Goal: Task Accomplishment & Management: Manage account settings

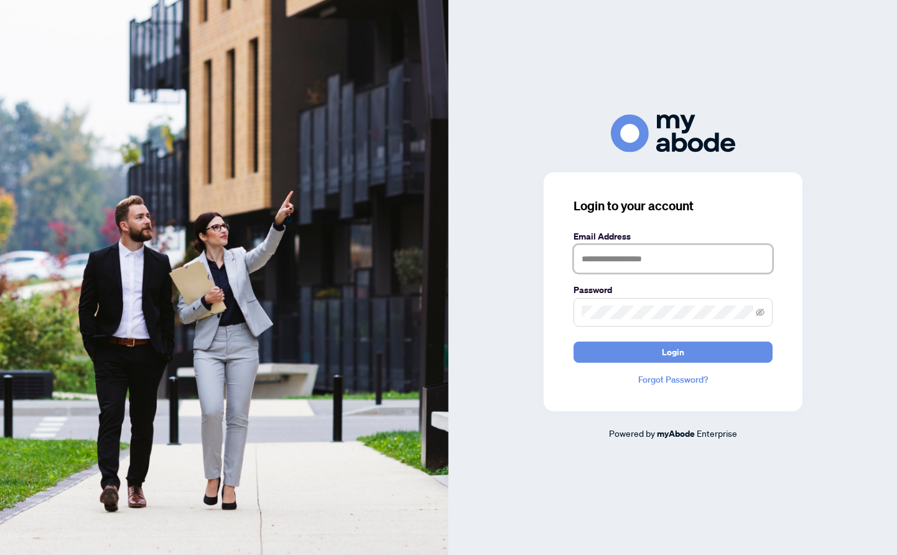
type input "**********"
click at [672, 351] on button "Login" at bounding box center [672, 351] width 199 height 21
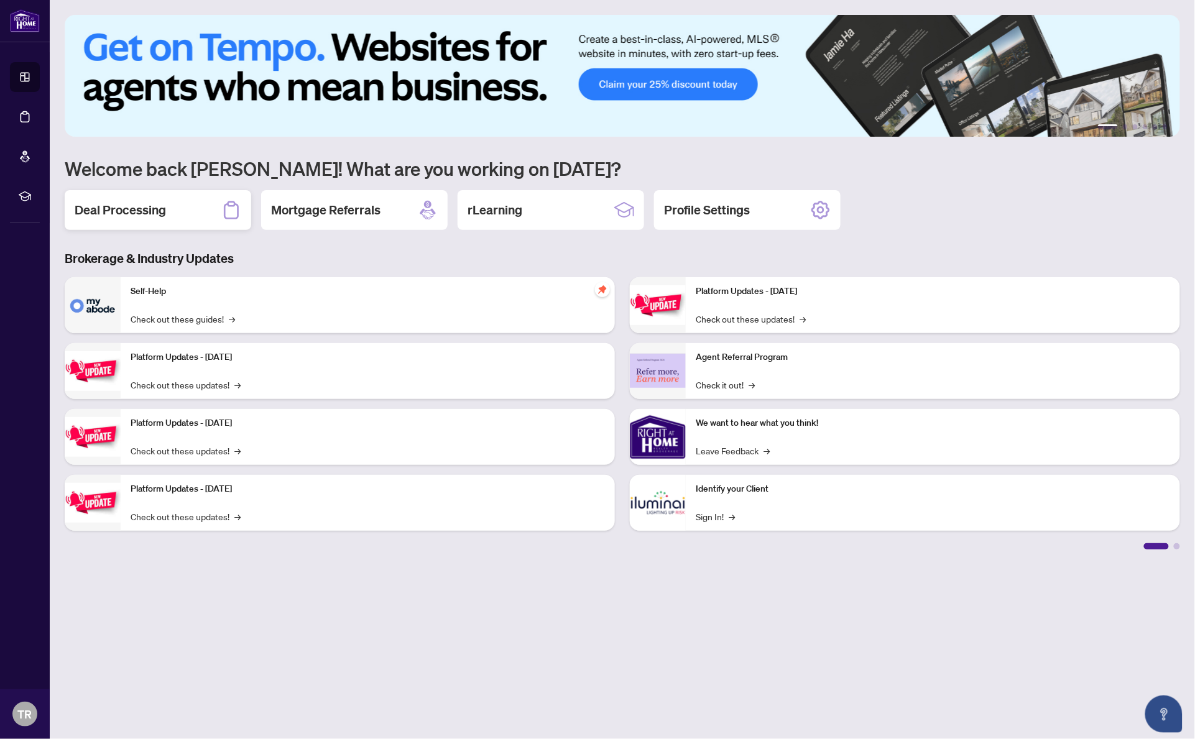
click at [134, 220] on div "Deal Processing" at bounding box center [158, 210] width 187 height 40
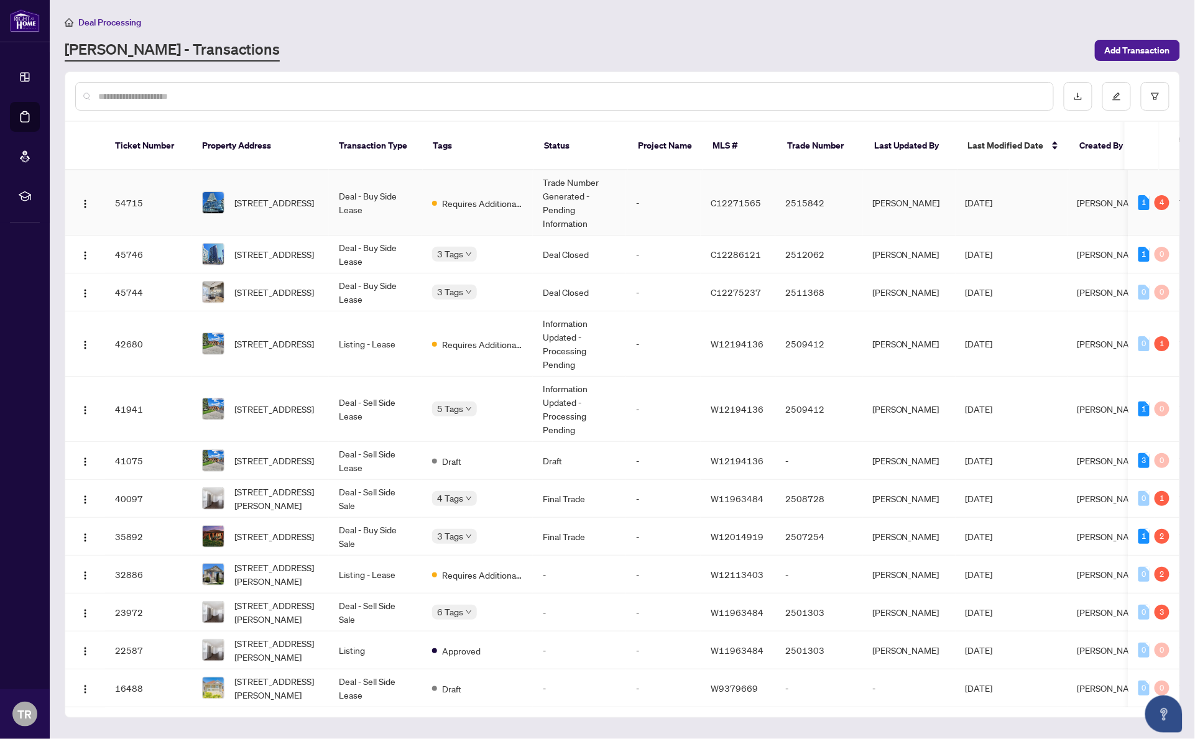
click at [418, 210] on td "Deal - Buy Side Lease" at bounding box center [375, 202] width 93 height 65
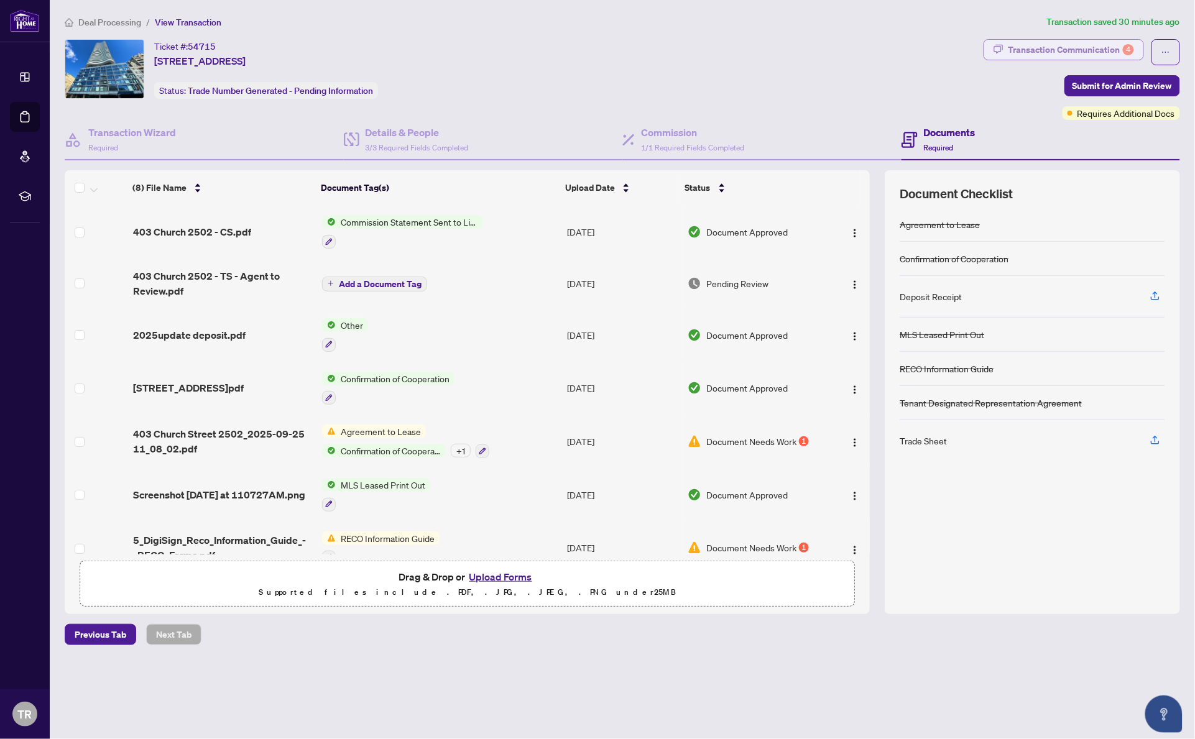
click at [1015, 49] on div "Transaction Communication 4" at bounding box center [1072, 50] width 126 height 20
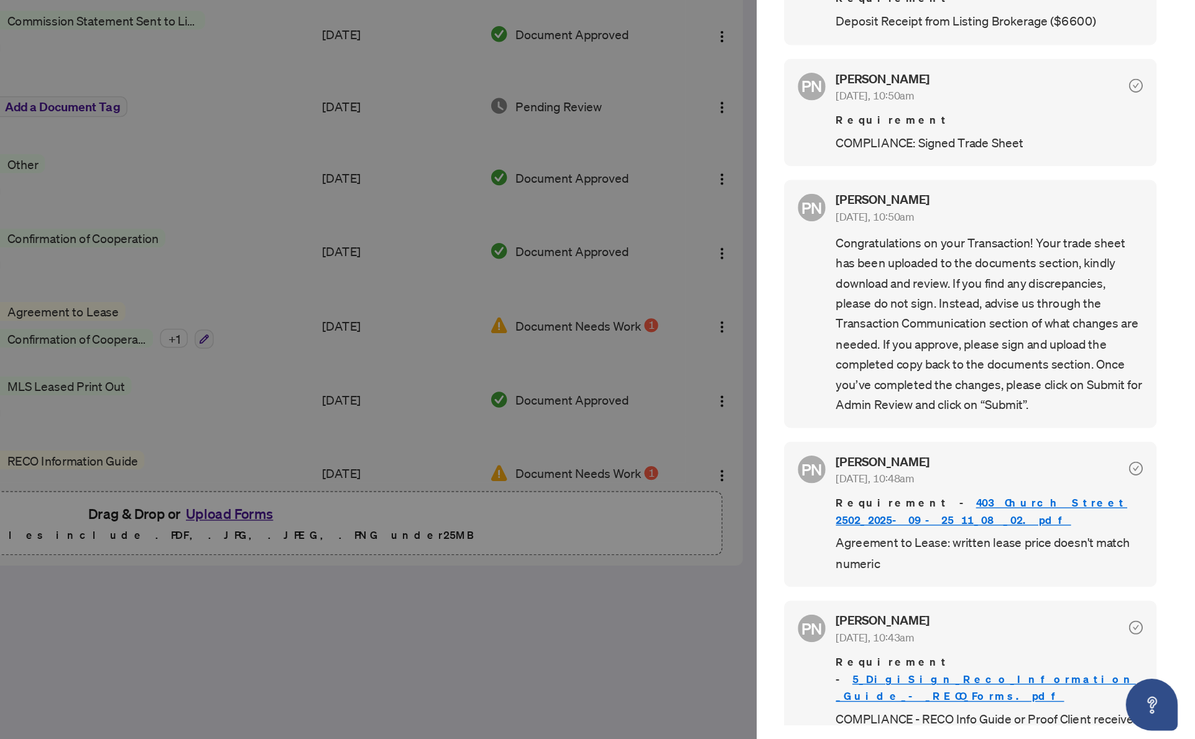
click at [937, 564] on link "403 Church Street 2502_2025-09-25 11_08_02.pdf" at bounding box center [1042, 575] width 210 height 23
click at [937, 691] on link "5_DigiSign_Reco_Information_Guide_-_RECO_Forms.pdf" at bounding box center [1045, 702] width 216 height 23
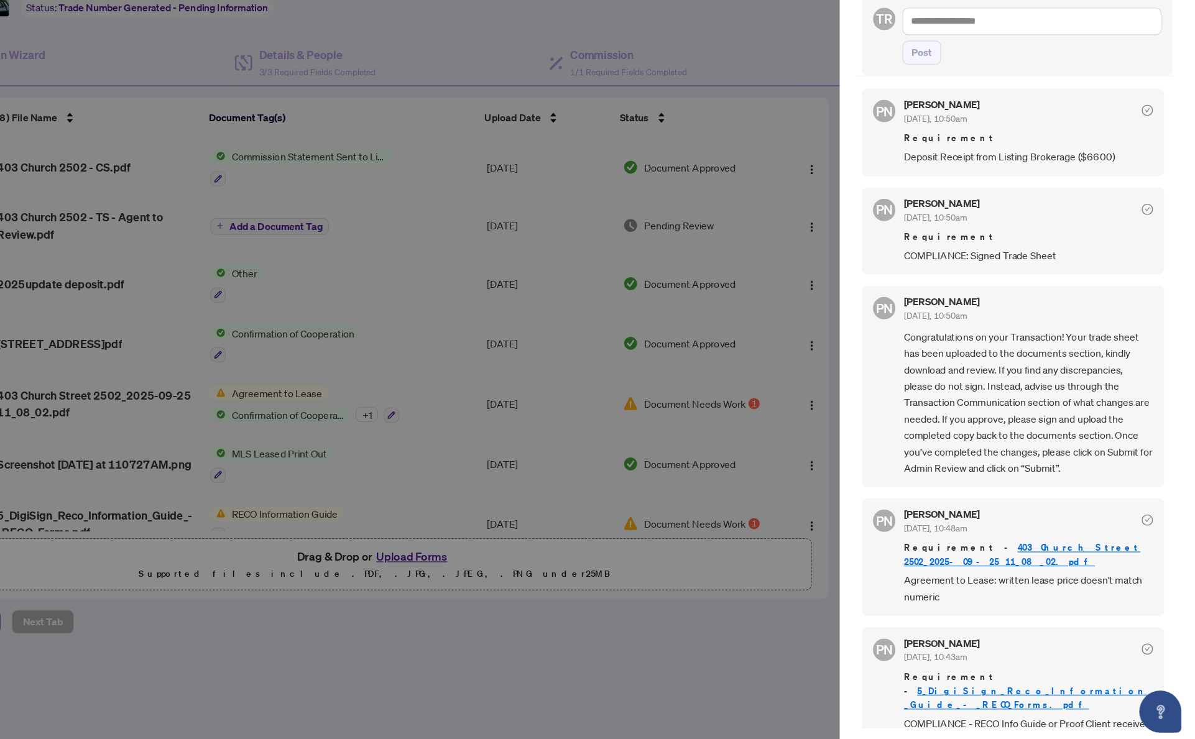
click at [619, 505] on div at bounding box center [597, 369] width 1195 height 739
click at [498, 552] on div at bounding box center [597, 369] width 1195 height 739
click at [543, 542] on div at bounding box center [597, 369] width 1195 height 739
click at [937, 564] on link "403 Church Street 2502_2025-09-25 11_08_02.pdf" at bounding box center [1042, 575] width 210 height 23
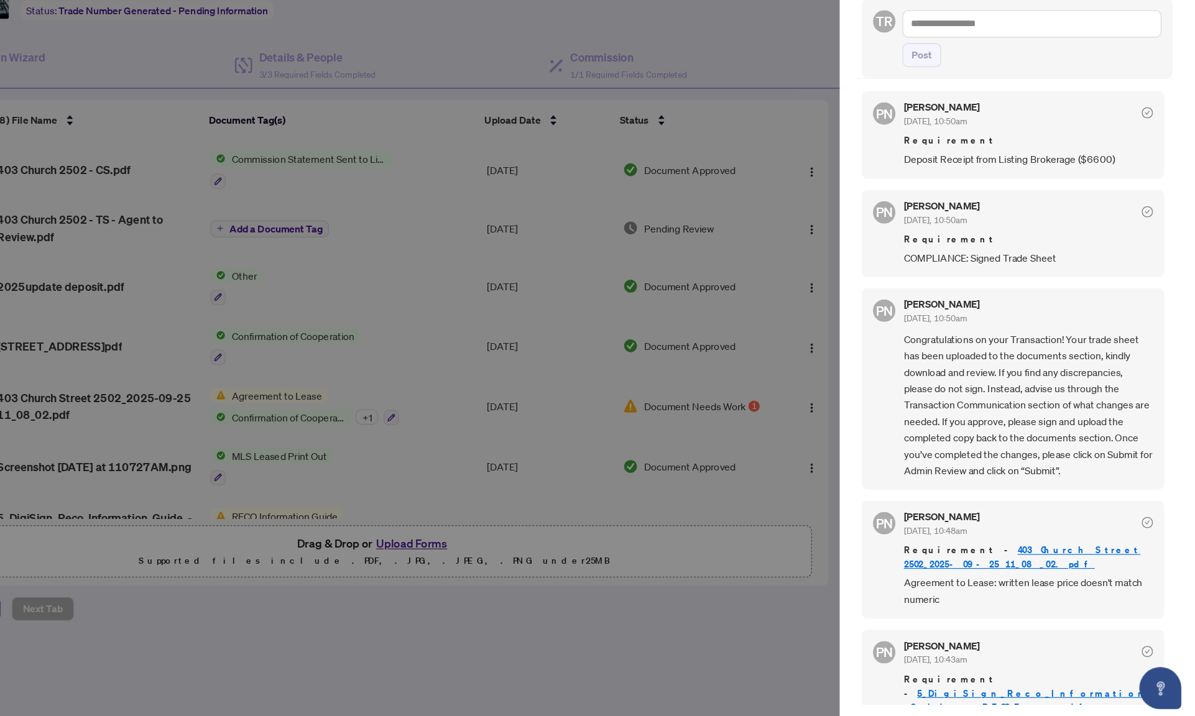
click at [679, 83] on div at bounding box center [597, 358] width 1195 height 716
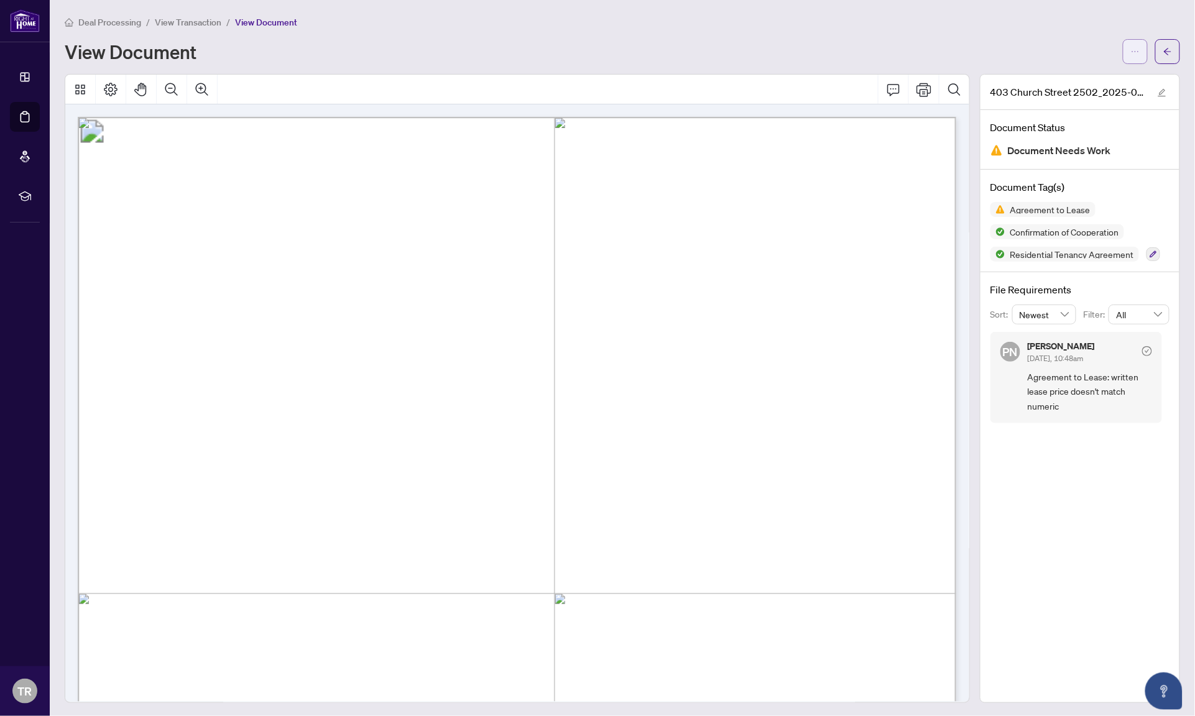
click at [1133, 51] on icon "ellipsis" at bounding box center [1135, 51] width 9 height 9
click at [1118, 78] on span "Download" at bounding box center [1091, 78] width 95 height 14
click at [1169, 55] on span "button" at bounding box center [1168, 52] width 9 height 20
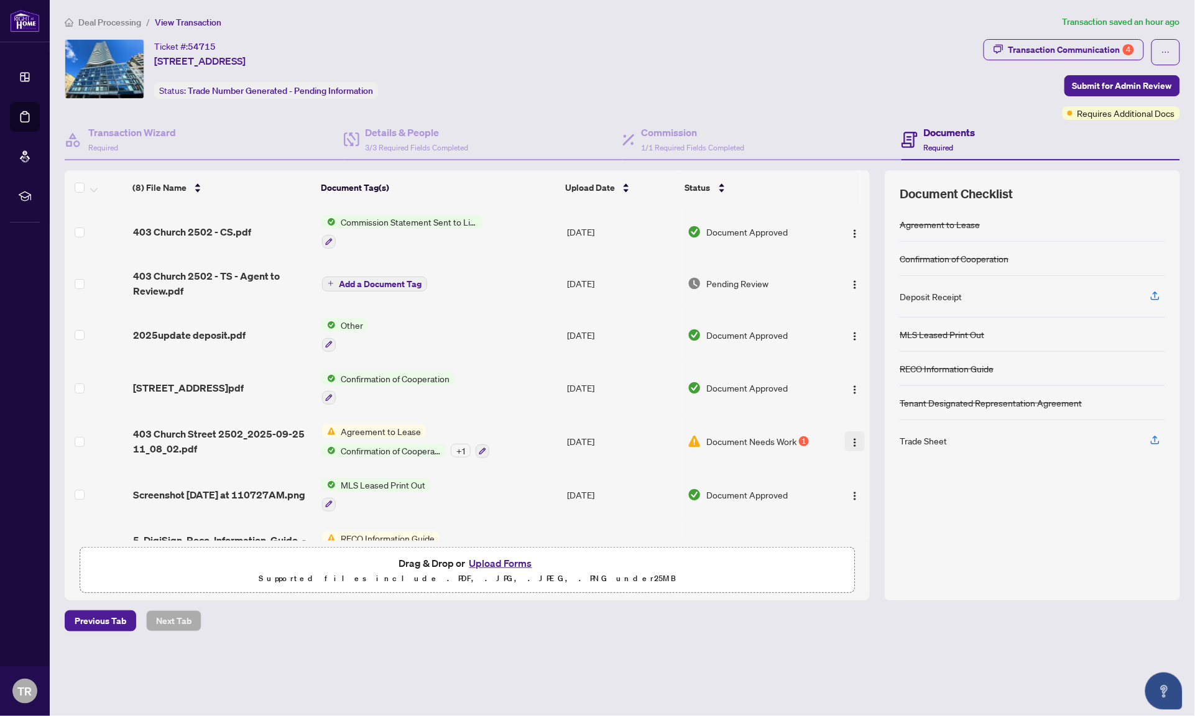
click at [852, 441] on img "button" at bounding box center [855, 443] width 10 height 10
click at [667, 607] on div "Deal Processing / View Transaction Transaction saved an hour ago Ticket #: 5471…" at bounding box center [623, 323] width 1126 height 617
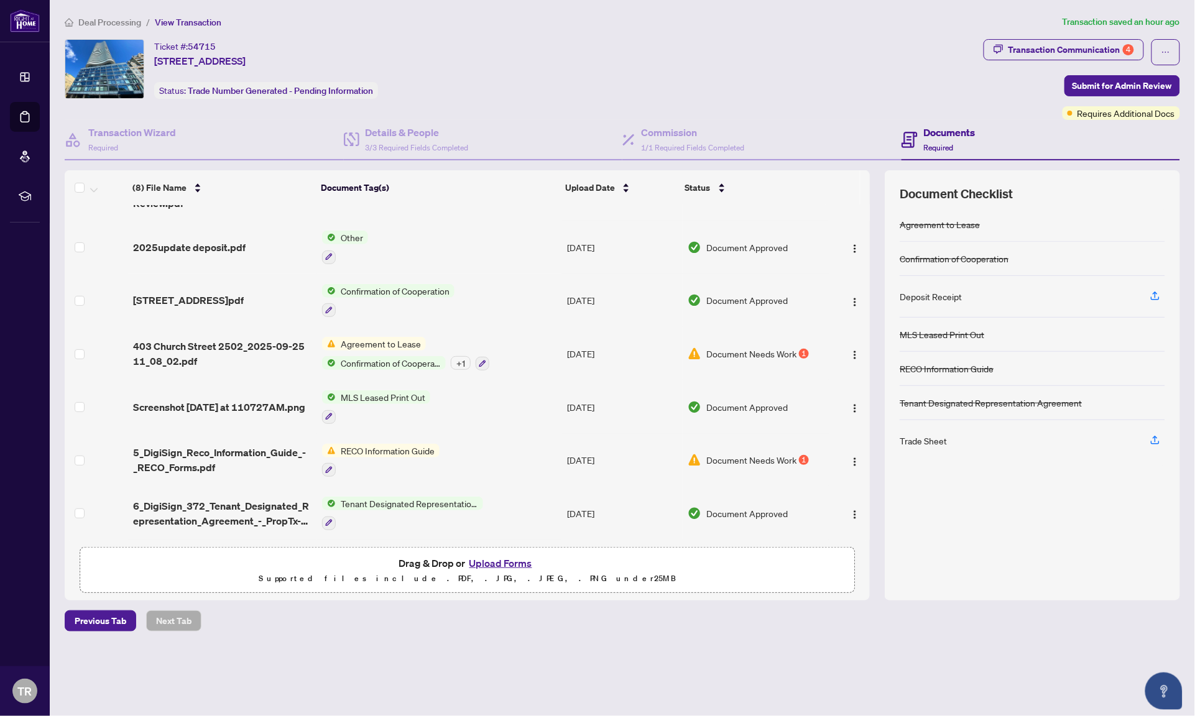
scroll to position [96, 0]
click at [488, 562] on button "Upload Forms" at bounding box center [501, 563] width 70 height 16
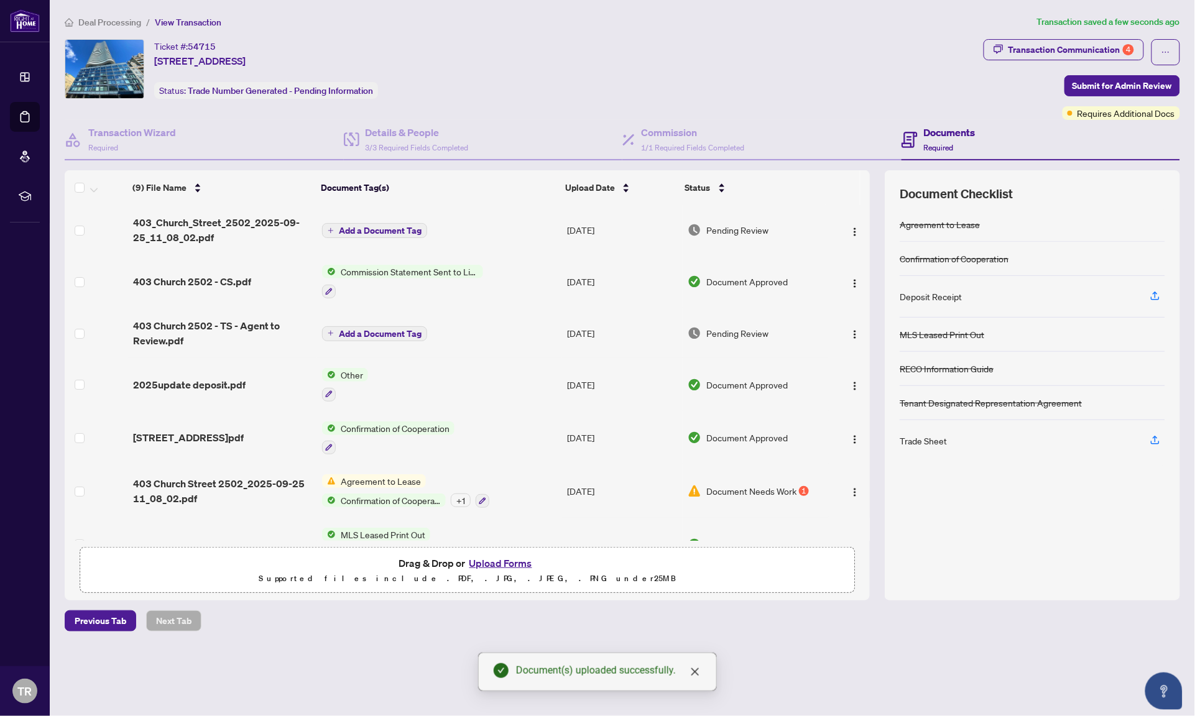
scroll to position [0, 0]
click at [277, 233] on span "403_Church_Street_2502_2025-09-25_11_08_02.pdf" at bounding box center [222, 230] width 179 height 30
click at [781, 490] on span "Document Needs Work" at bounding box center [752, 491] width 90 height 14
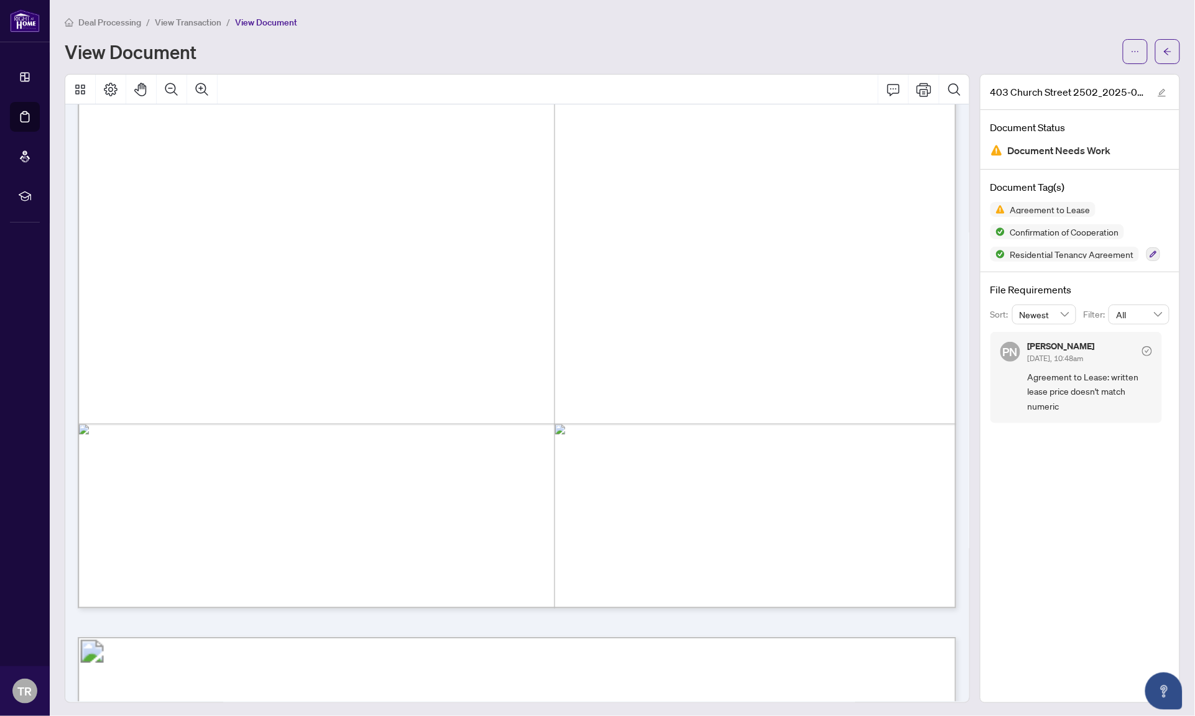
scroll to position [854, 0]
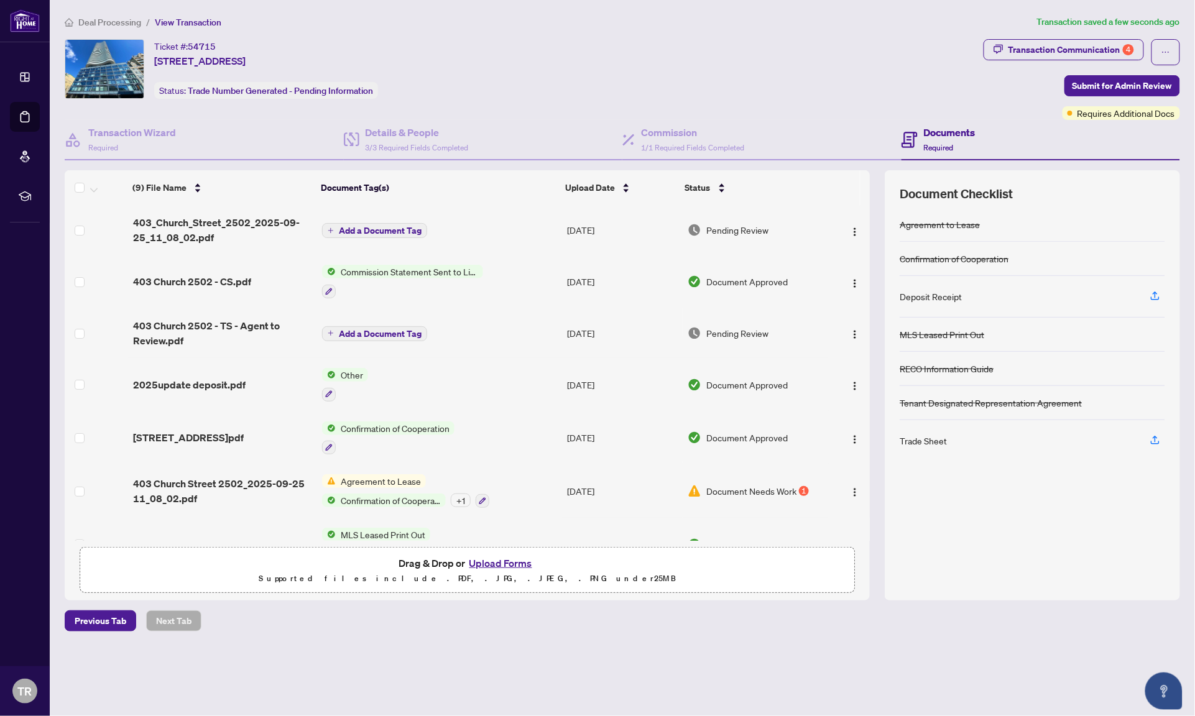
click at [369, 226] on span "Add a Document Tag" at bounding box center [380, 230] width 83 height 9
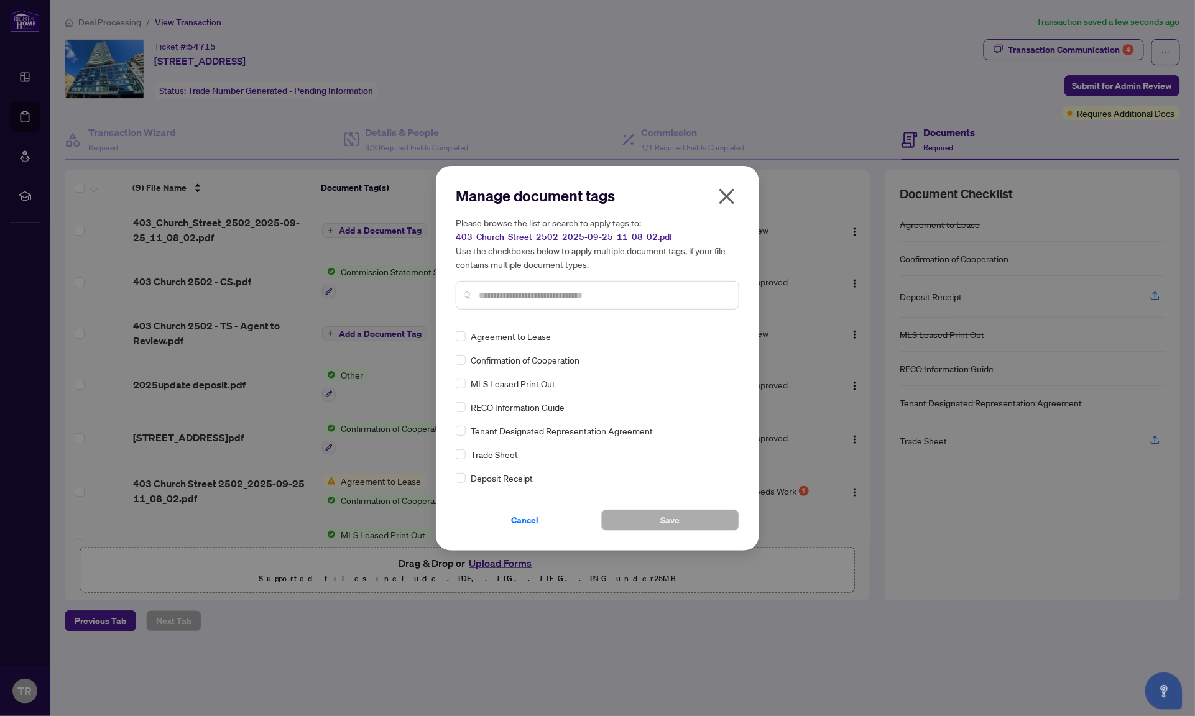
click at [529, 327] on div "Manage document tags Please browse the list or search to apply tags to: 403_Chu…" at bounding box center [598, 358] width 284 height 345
click at [688, 522] on button "Save" at bounding box center [670, 520] width 138 height 21
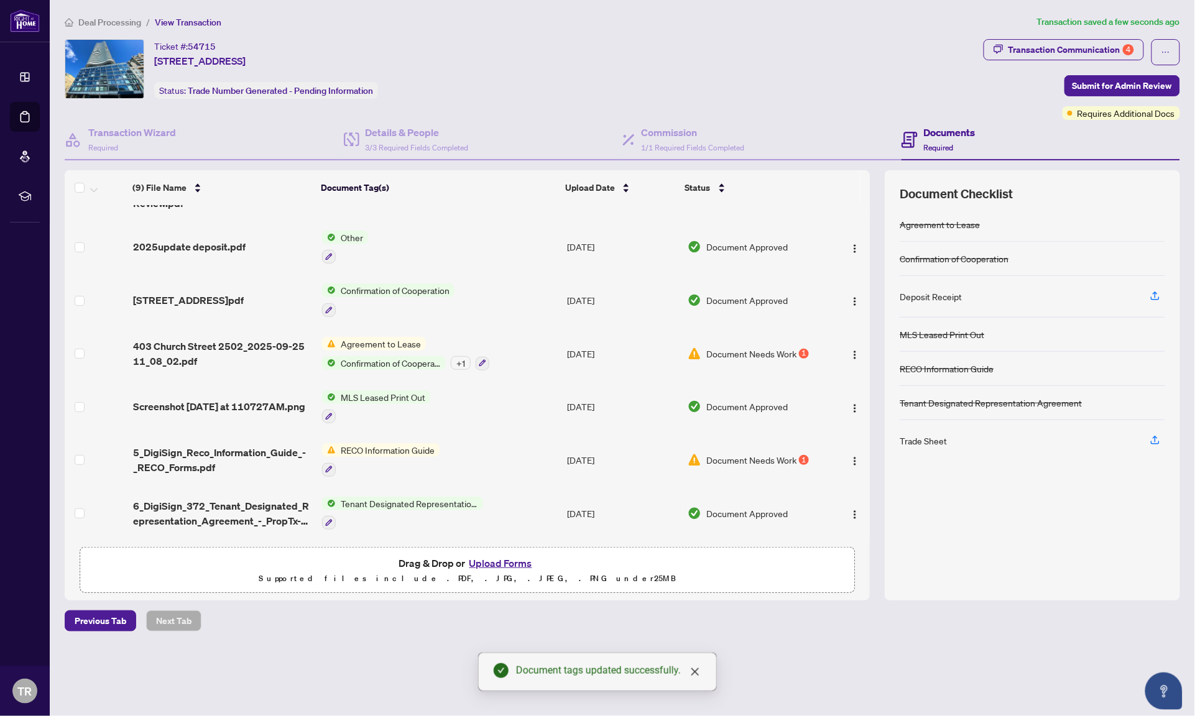
scroll to position [150, 0]
click at [1100, 50] on div "Transaction Communication 4" at bounding box center [1072, 50] width 126 height 20
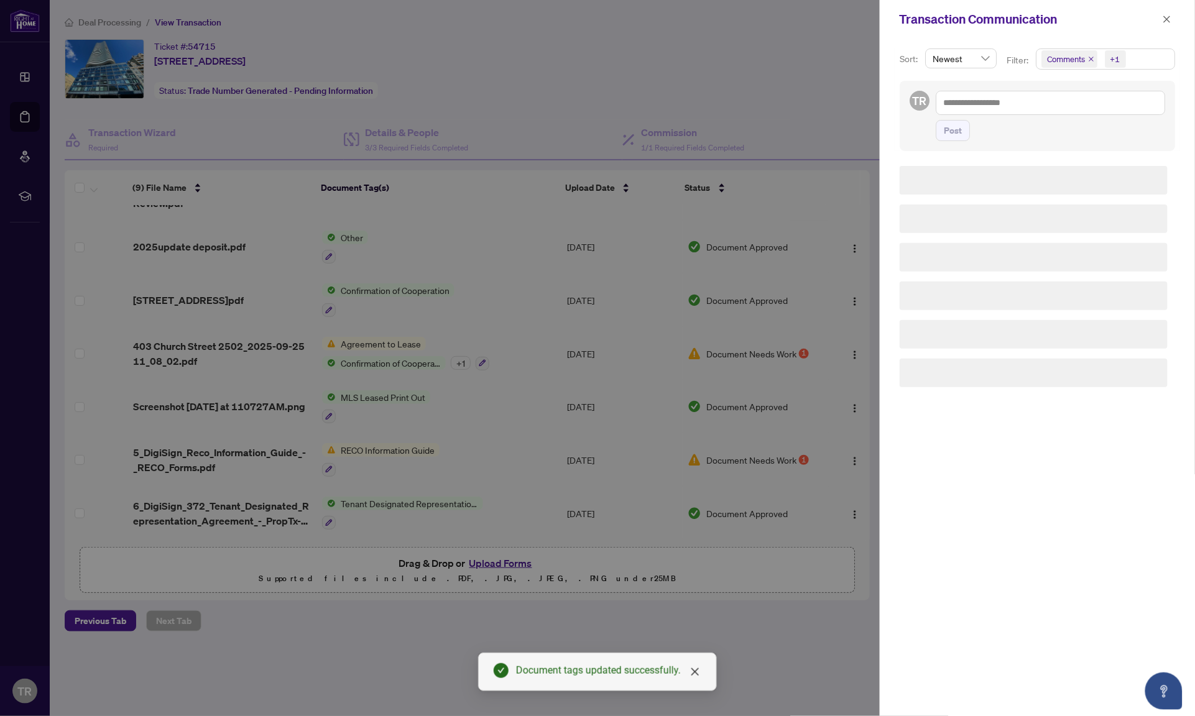
click at [802, 73] on div at bounding box center [597, 358] width 1195 height 716
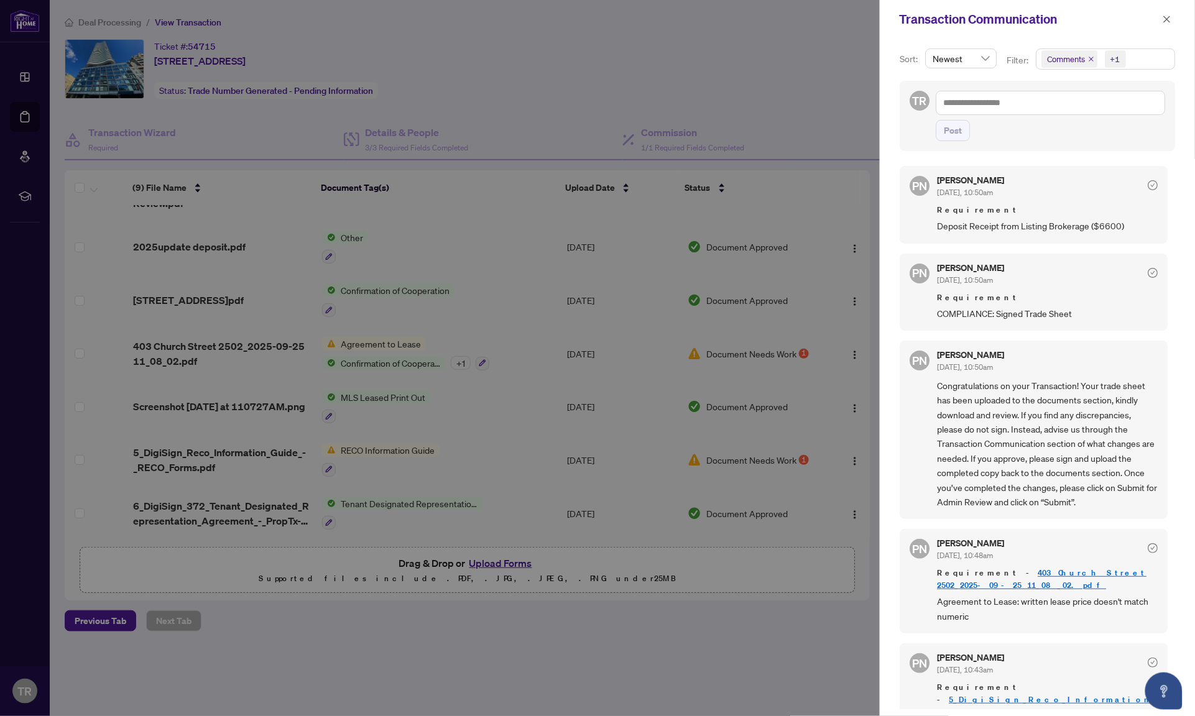
click at [228, 225] on div at bounding box center [597, 358] width 1195 height 716
click at [353, 489] on div at bounding box center [597, 358] width 1195 height 716
click at [580, 429] on div at bounding box center [597, 358] width 1195 height 716
click at [851, 461] on div at bounding box center [597, 358] width 1195 height 716
click at [854, 453] on div at bounding box center [597, 358] width 1195 height 716
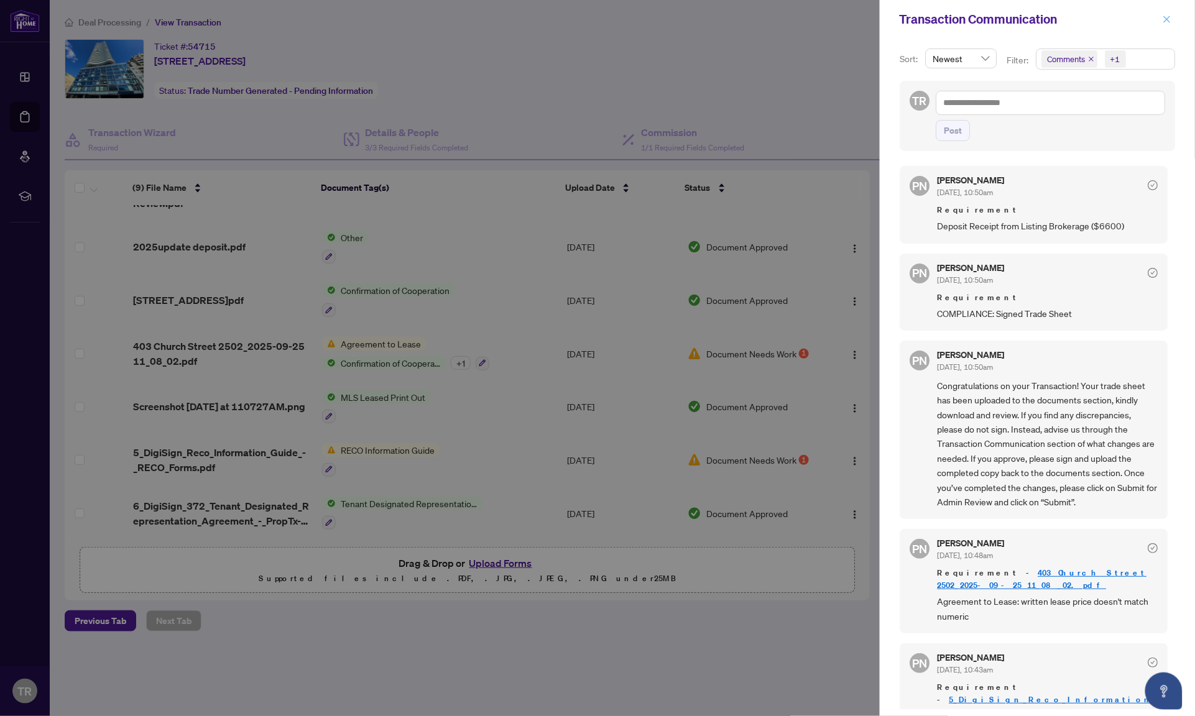
click at [1167, 15] on icon "close" at bounding box center [1167, 19] width 9 height 9
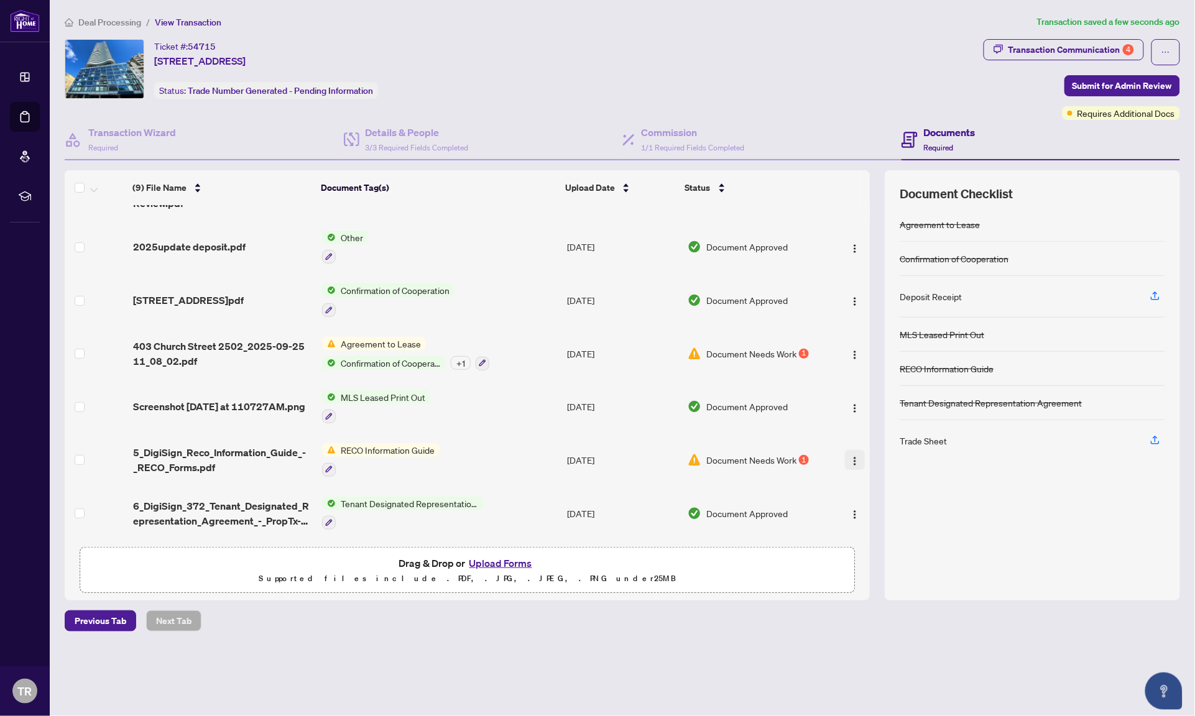
click at [851, 459] on span "button" at bounding box center [855, 460] width 10 height 14
click at [879, 511] on span "Download" at bounding box center [912, 518] width 119 height 14
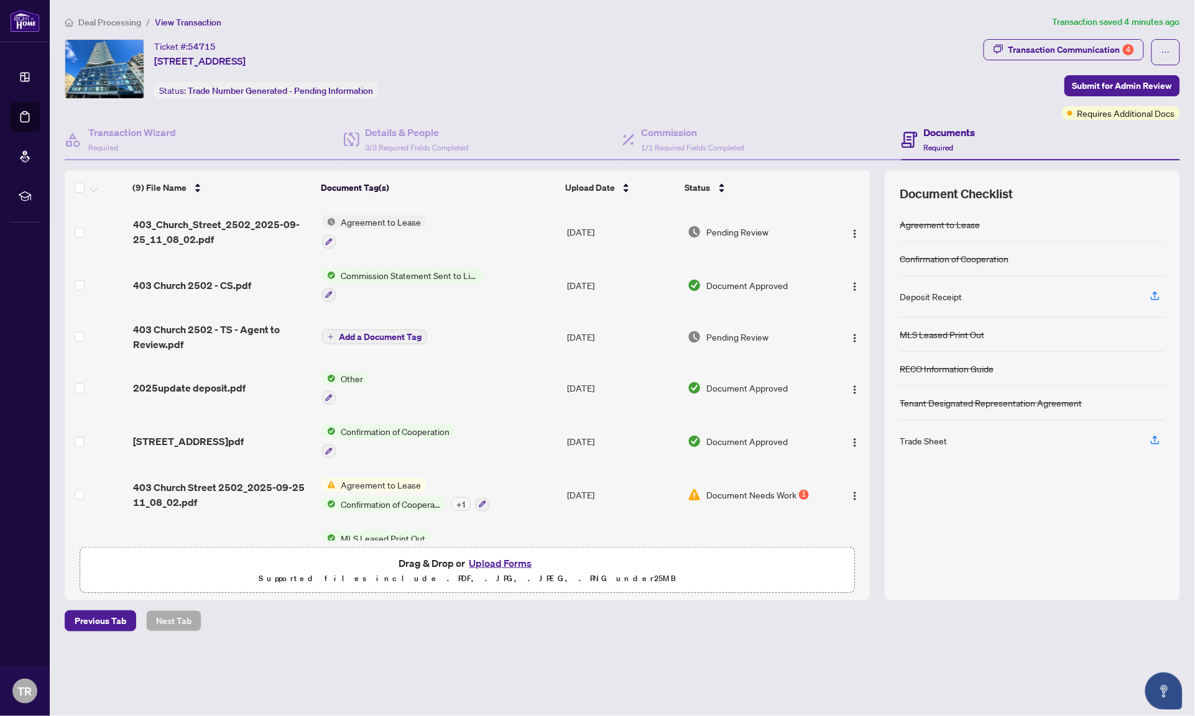
scroll to position [0, 0]
click at [501, 560] on button "Upload Forms" at bounding box center [501, 563] width 70 height 16
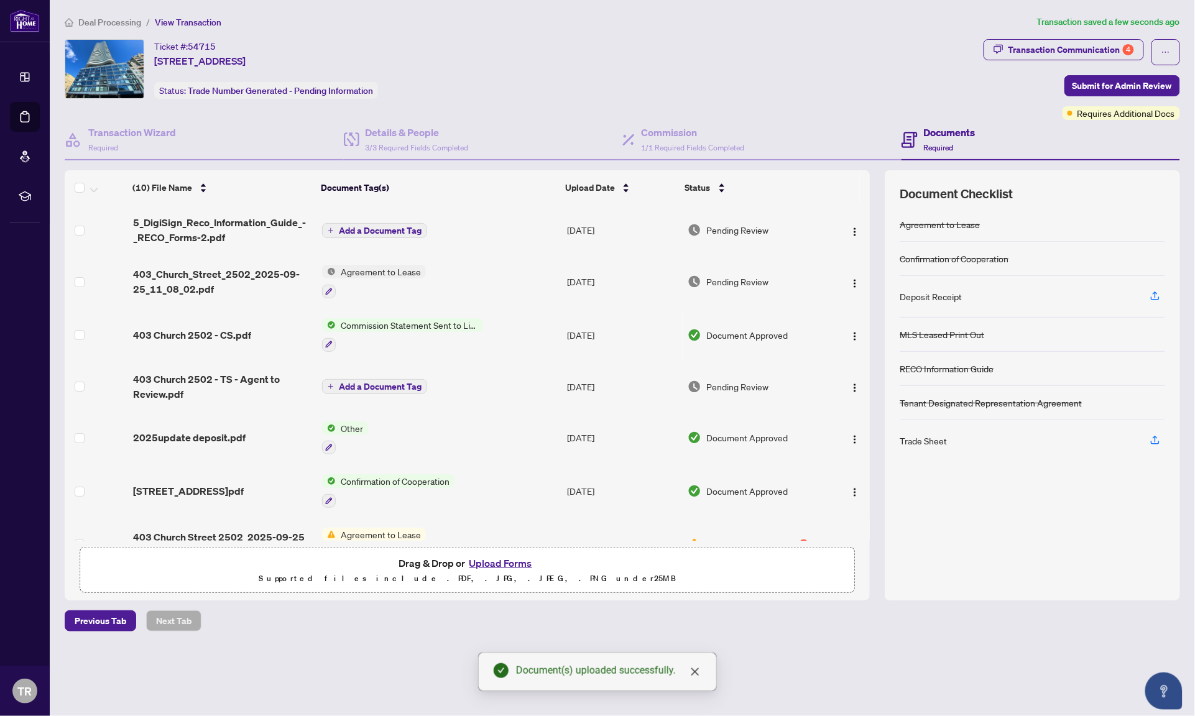
click at [382, 226] on span "Add a Document Tag" at bounding box center [380, 230] width 83 height 9
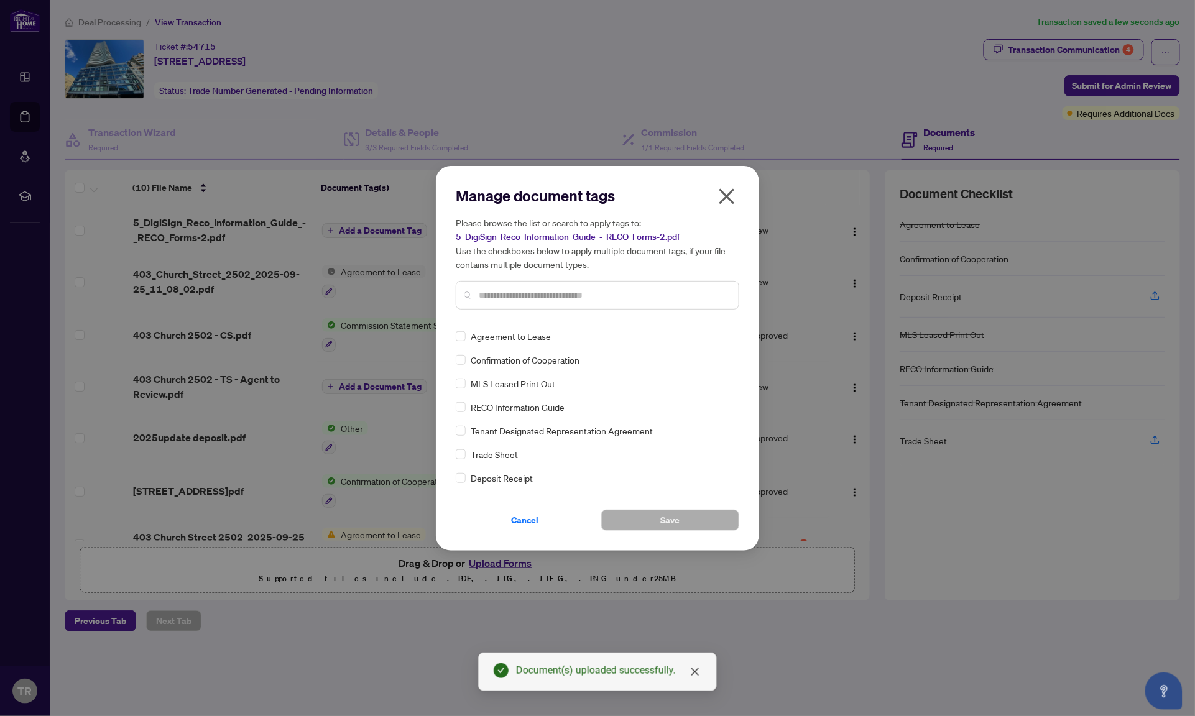
click at [530, 285] on div at bounding box center [598, 295] width 284 height 29
click at [530, 295] on input "text" at bounding box center [604, 296] width 250 height 14
type input "****"
click at [530, 339] on span "RECO Information Guide" at bounding box center [518, 337] width 94 height 14
click at [465, 339] on label at bounding box center [461, 337] width 10 height 14
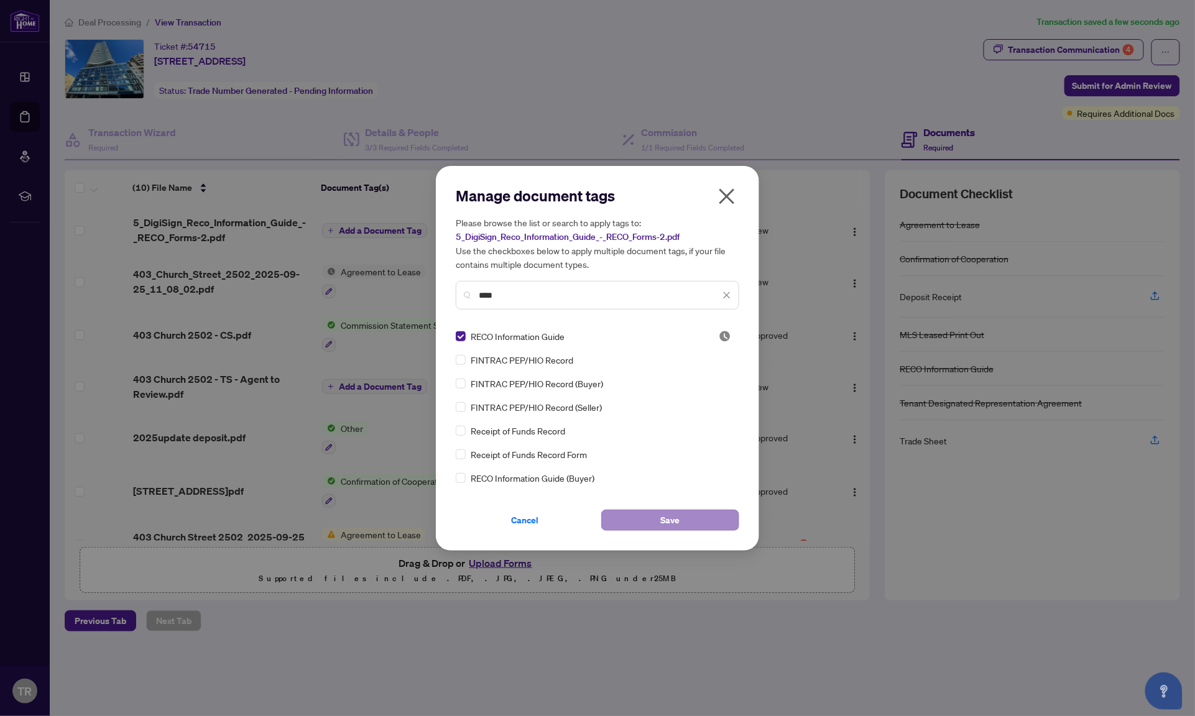
click at [707, 520] on button "Save" at bounding box center [670, 520] width 138 height 21
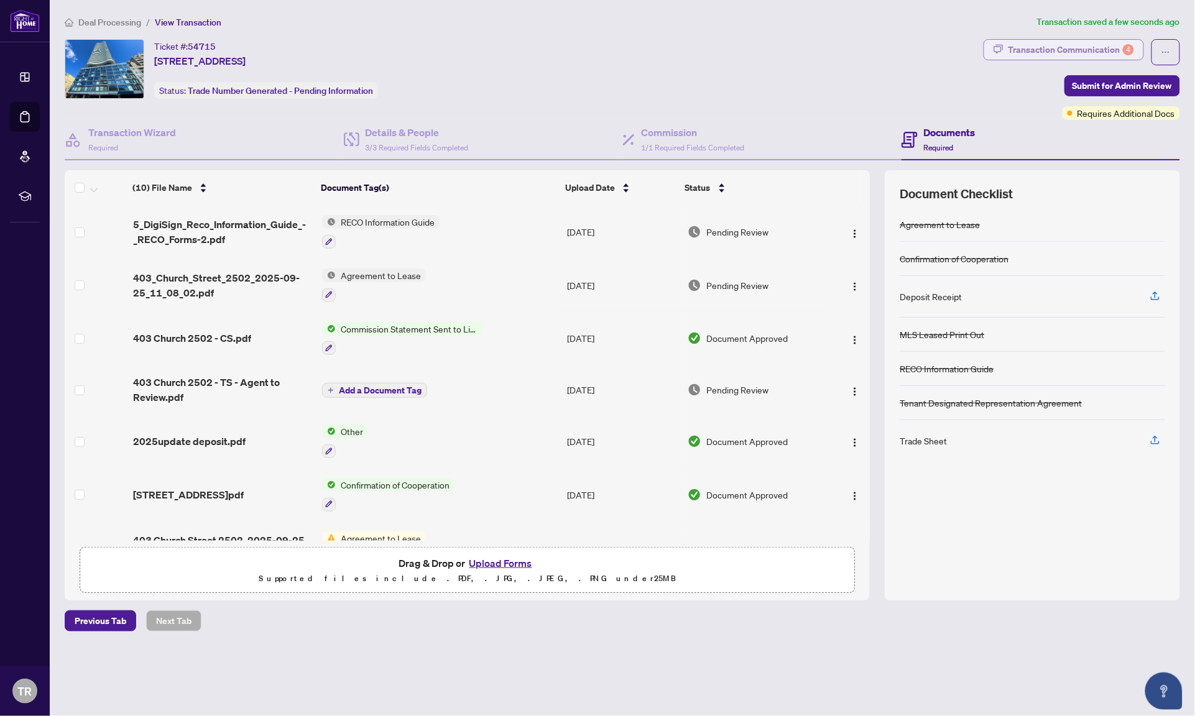
click at [1095, 43] on div "Transaction Communication 4" at bounding box center [1072, 50] width 126 height 20
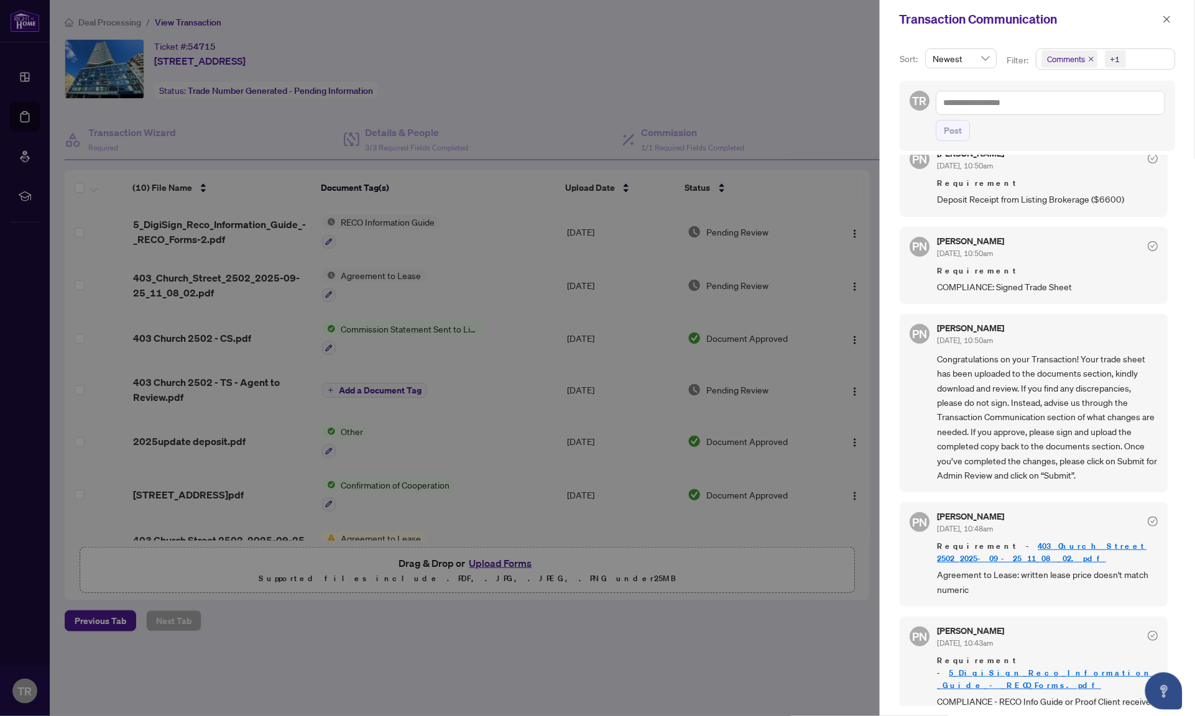
scroll to position [5, 0]
click at [1005, 272] on span "Requirement" at bounding box center [1047, 271] width 221 height 12
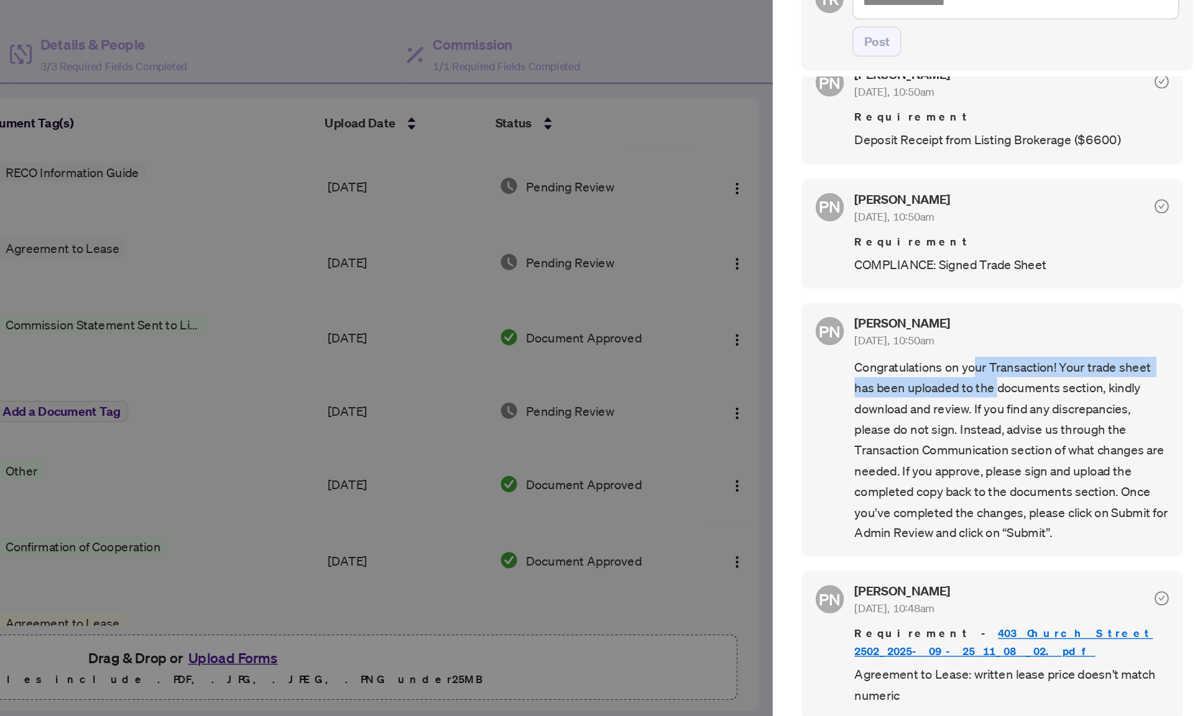
drag, startPoint x: 684, startPoint y: 251, endPoint x: 702, endPoint y: 259, distance: 19.8
click at [937, 352] on span "Congratulations on your Transaction! Your trade sheet has been uploaded to the …" at bounding box center [1047, 417] width 221 height 131
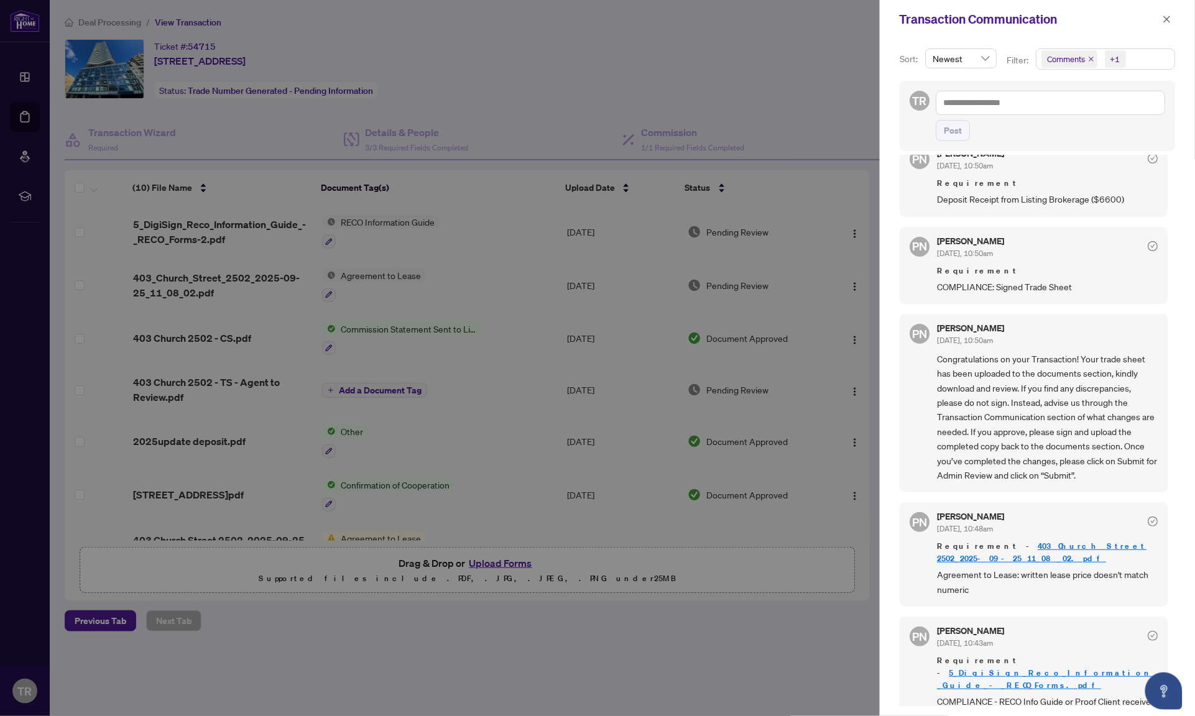
click at [673, 498] on div at bounding box center [597, 358] width 1195 height 716
click at [648, 709] on div at bounding box center [597, 358] width 1195 height 716
click at [432, 149] on div at bounding box center [597, 358] width 1195 height 716
click at [1165, 18] on icon "close" at bounding box center [1167, 19] width 9 height 9
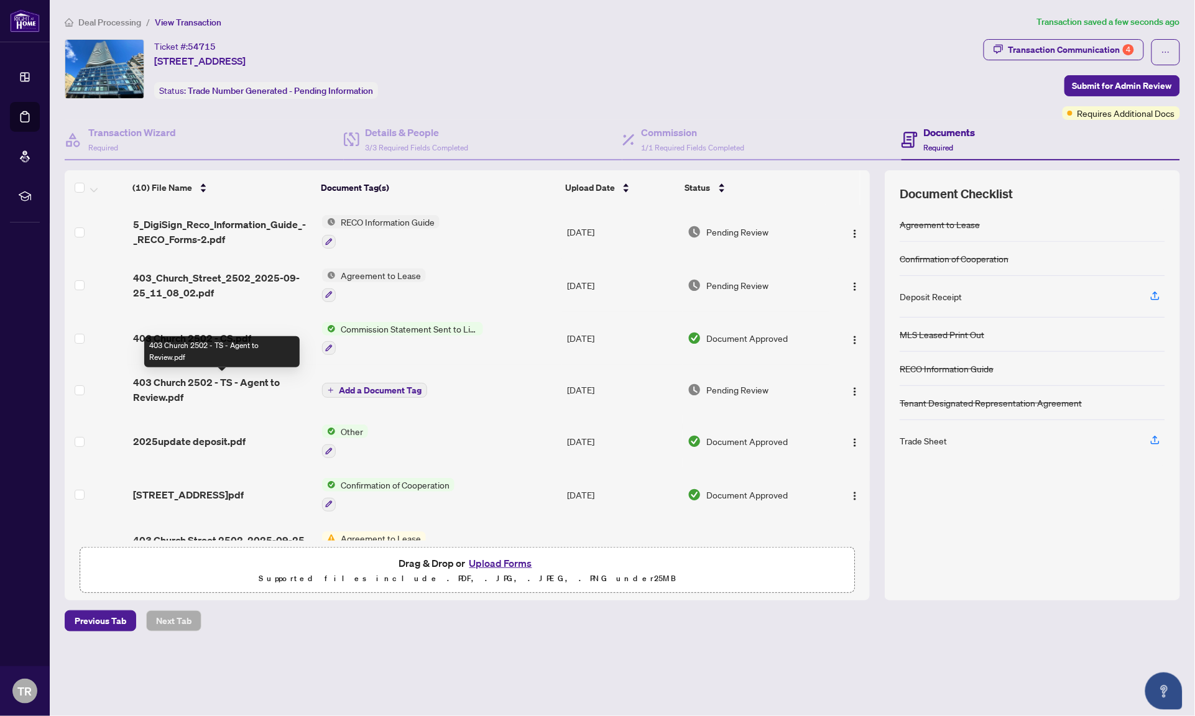
scroll to position [0, 0]
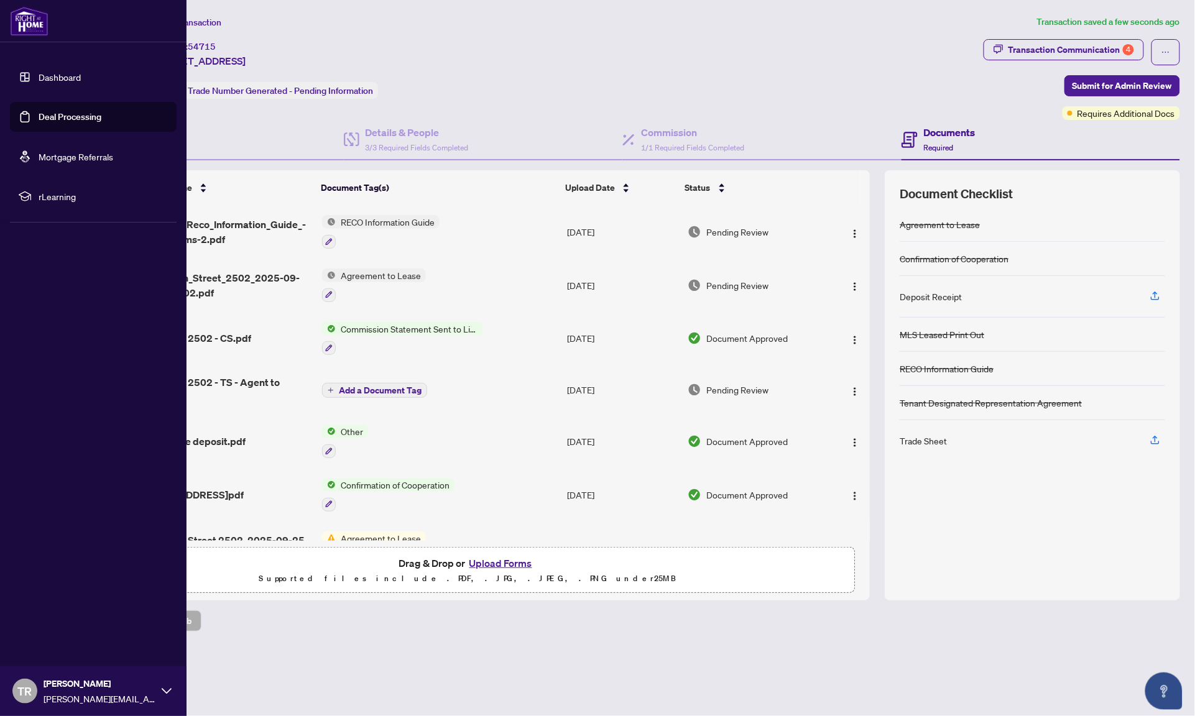
click at [39, 75] on link "Dashboard" at bounding box center [60, 77] width 42 height 11
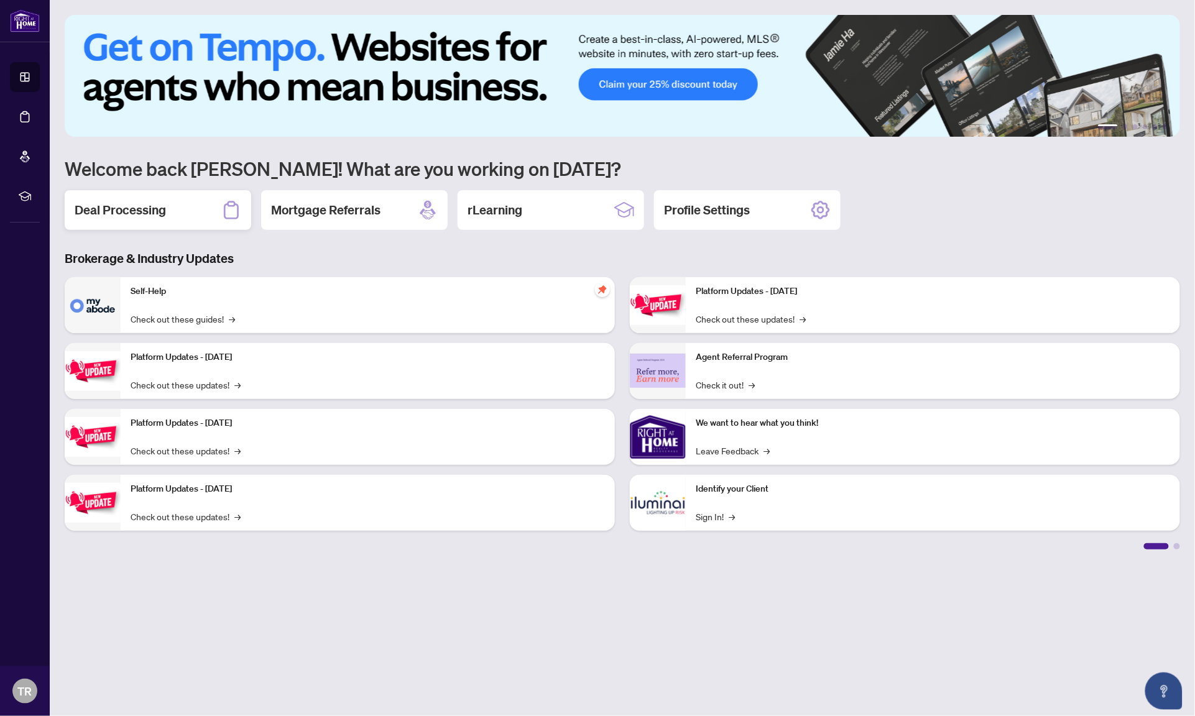
click at [188, 206] on div "Deal Processing" at bounding box center [158, 210] width 187 height 40
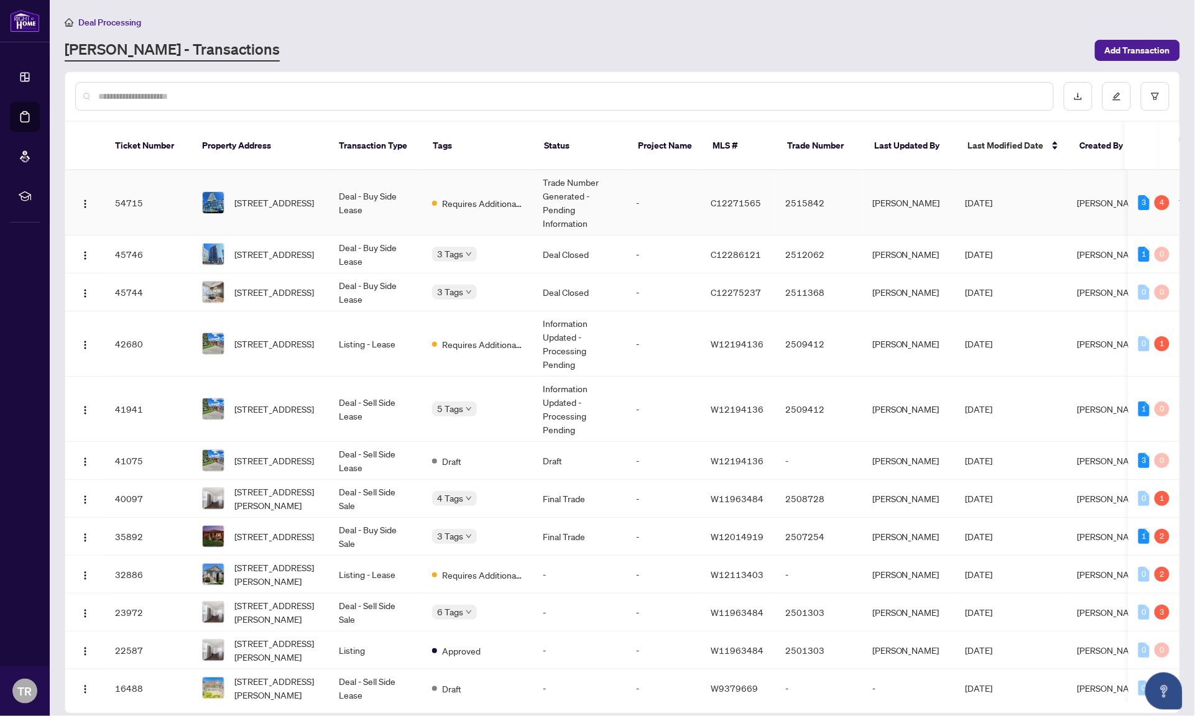
click at [433, 203] on td "Requires Additional Docs" at bounding box center [477, 202] width 111 height 65
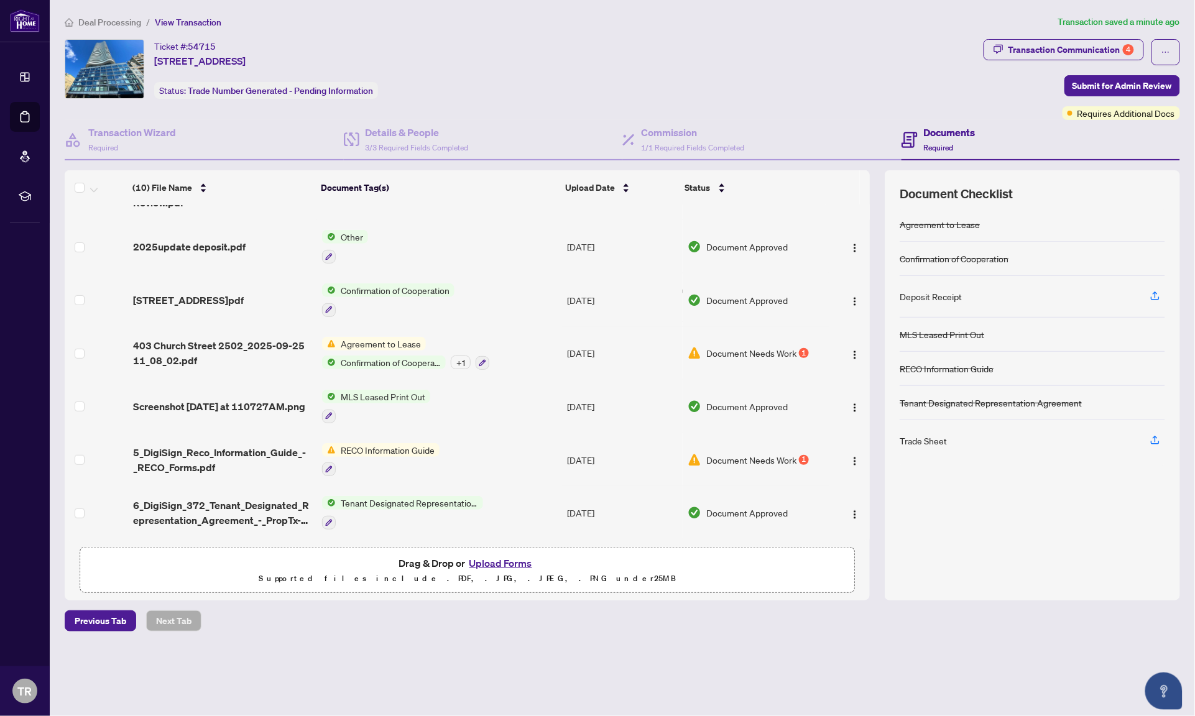
scroll to position [204, 0]
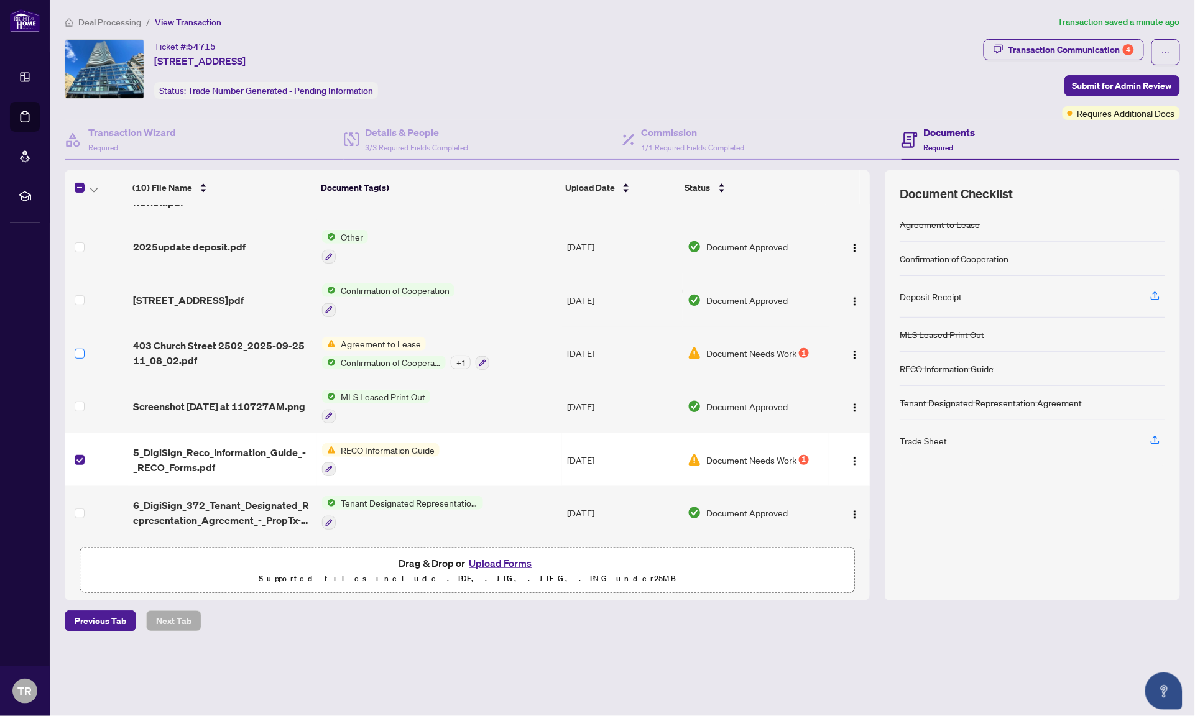
click at [80, 350] on span at bounding box center [80, 354] width 10 height 10
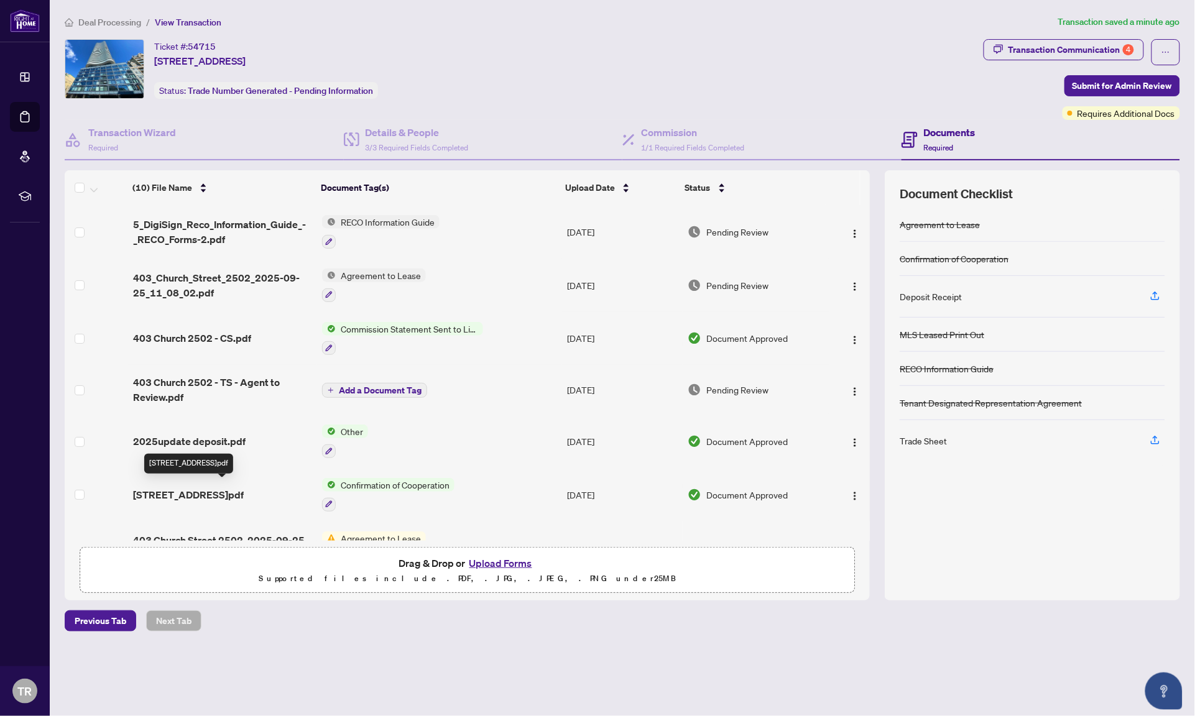
scroll to position [0, 0]
click at [1125, 82] on span "Submit for Admin Review" at bounding box center [1123, 86] width 100 height 20
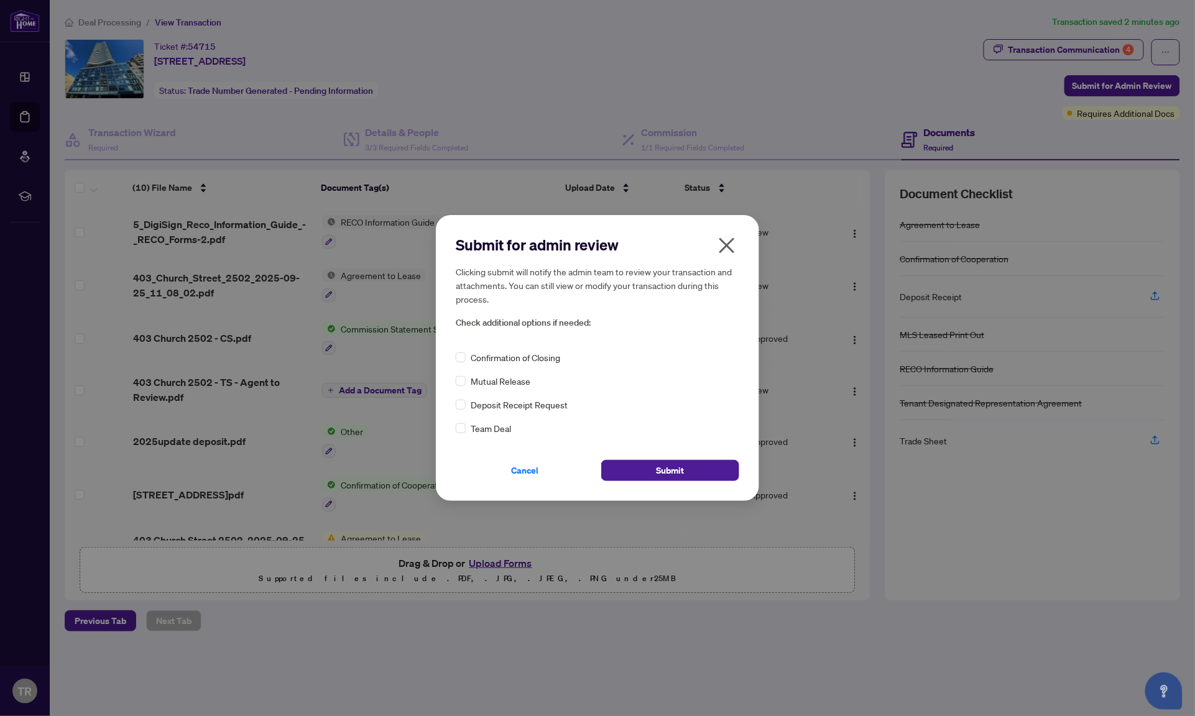
click at [524, 361] on span "Confirmation of Closing" at bounding box center [516, 358] width 90 height 14
click at [688, 473] on button "Submit" at bounding box center [670, 470] width 138 height 21
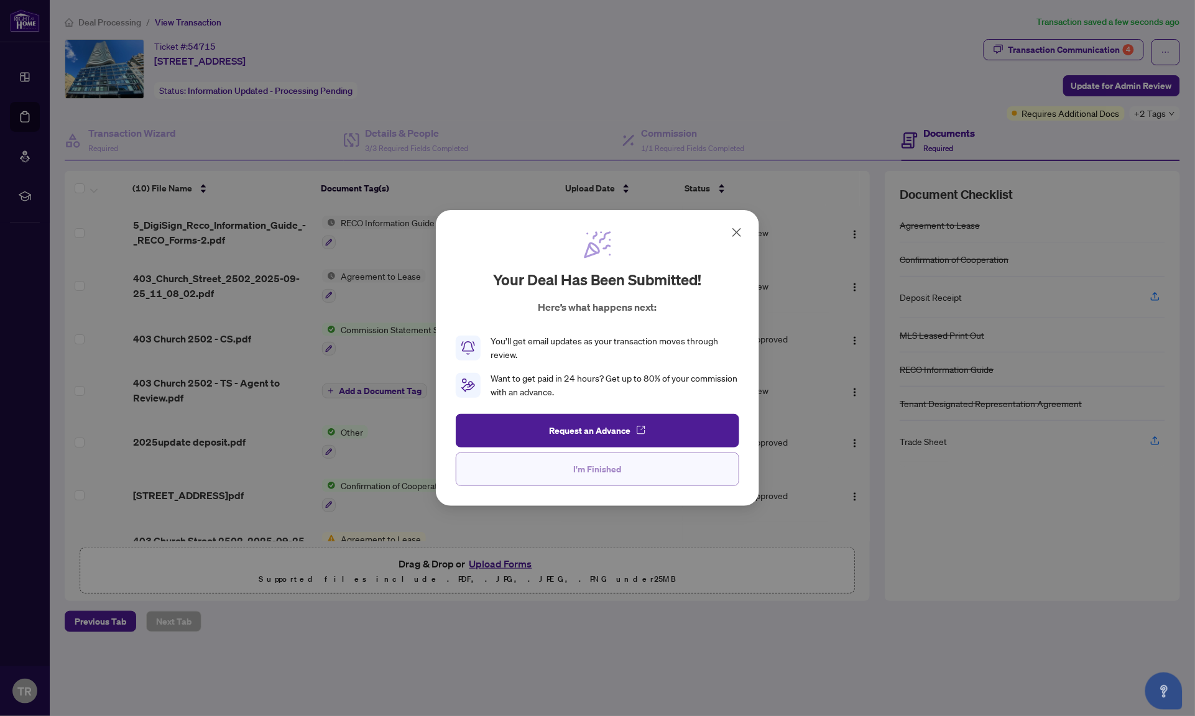
click at [688, 473] on button "I'm Finished" at bounding box center [598, 470] width 284 height 34
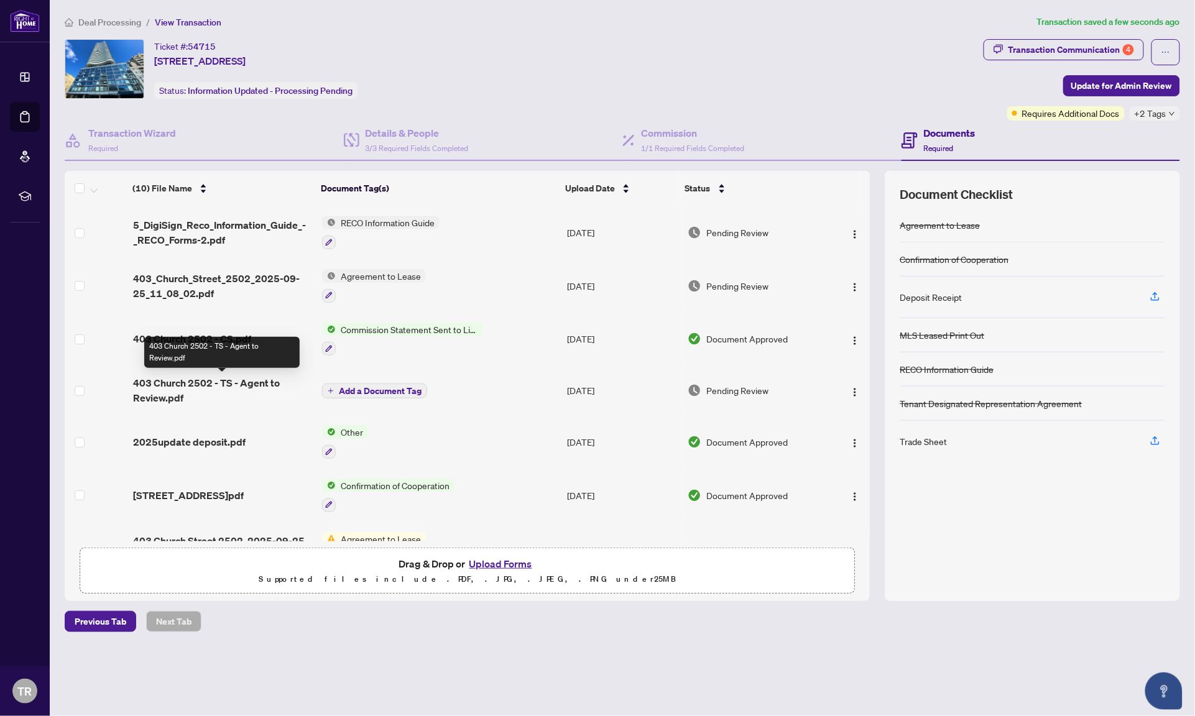
click at [274, 391] on span "403 Church 2502 - TS - Agent to Review.pdf" at bounding box center [222, 391] width 179 height 30
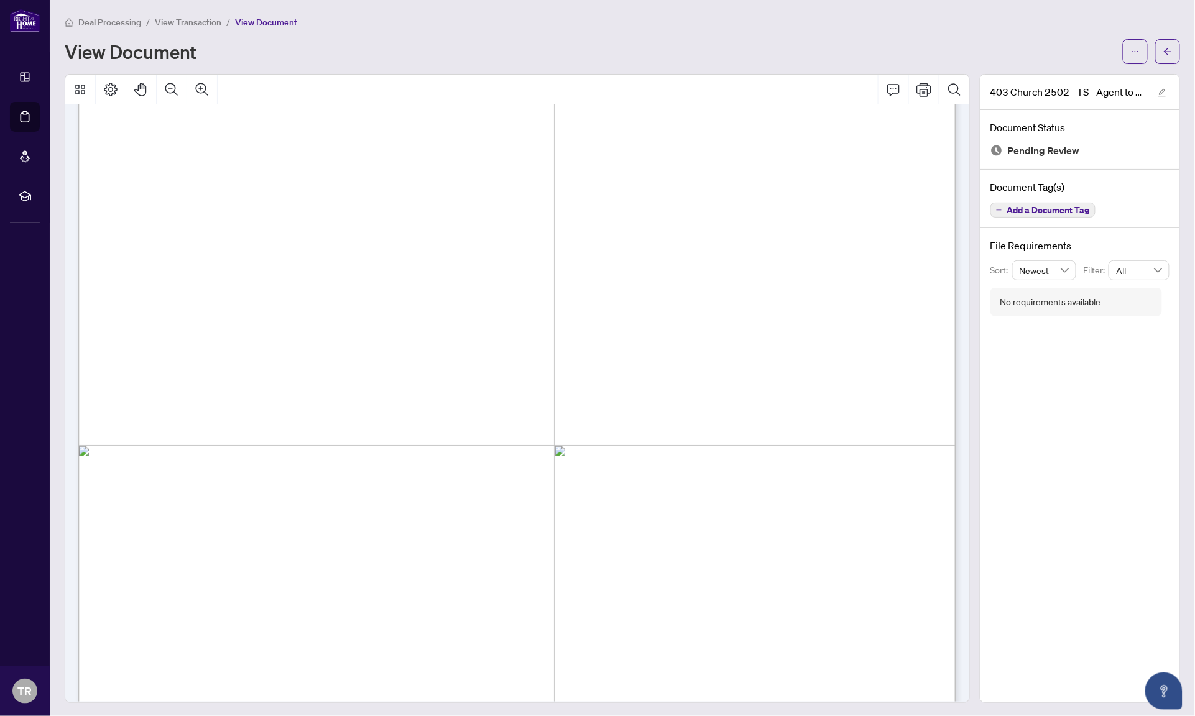
scroll to position [134, 0]
click at [1129, 53] on button "button" at bounding box center [1135, 51] width 25 height 25
click at [1066, 78] on span "Download" at bounding box center [1091, 78] width 95 height 14
click at [1170, 51] on icon "arrow-left" at bounding box center [1168, 51] width 9 height 9
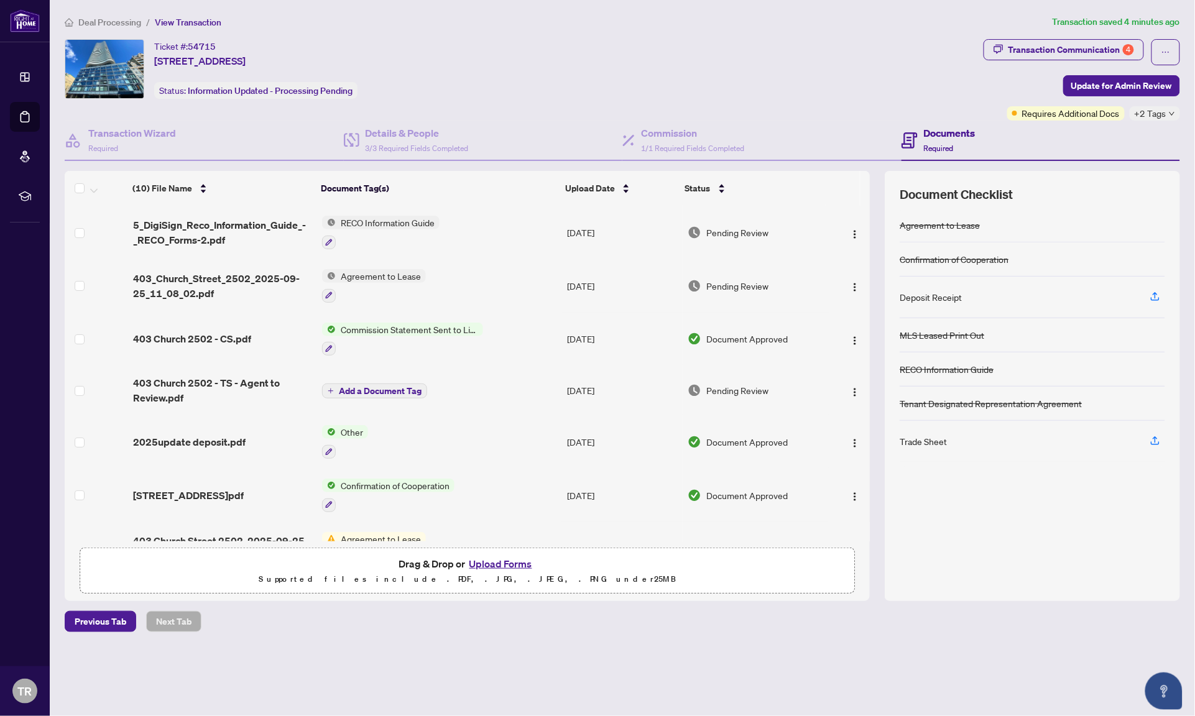
click at [496, 558] on button "Upload Forms" at bounding box center [501, 564] width 70 height 16
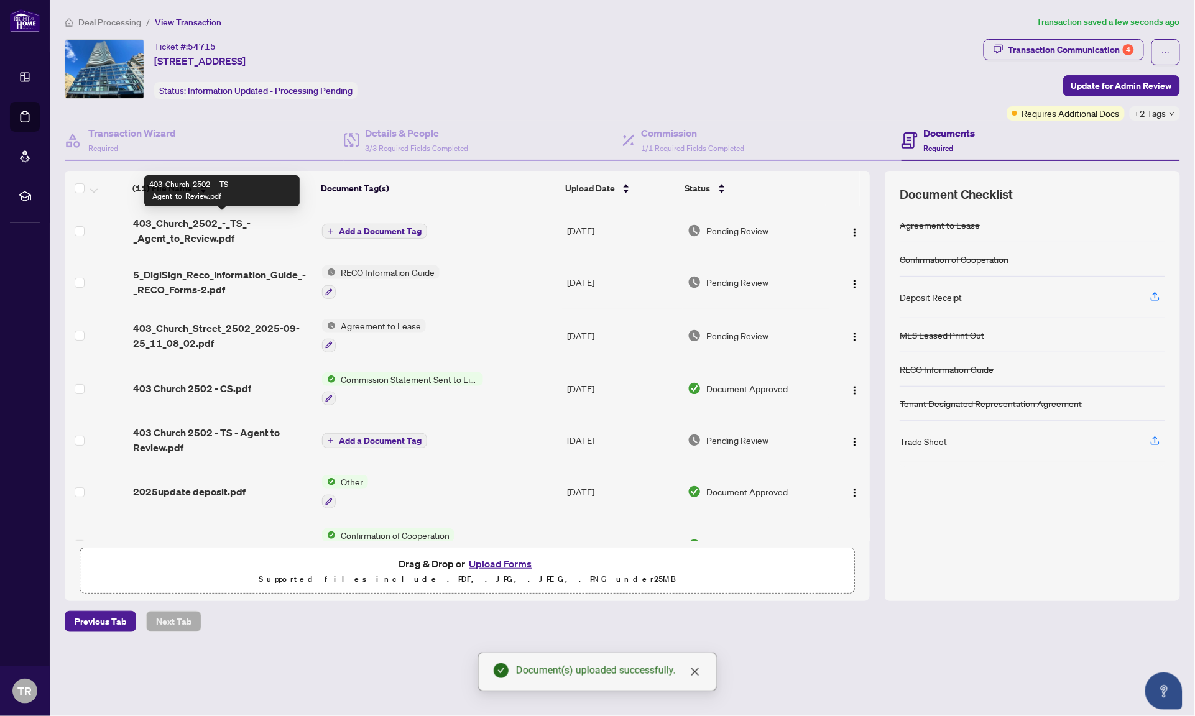
click at [229, 230] on span "403_Church_2502_-_TS_-_Agent_to_Review.pdf" at bounding box center [222, 231] width 179 height 30
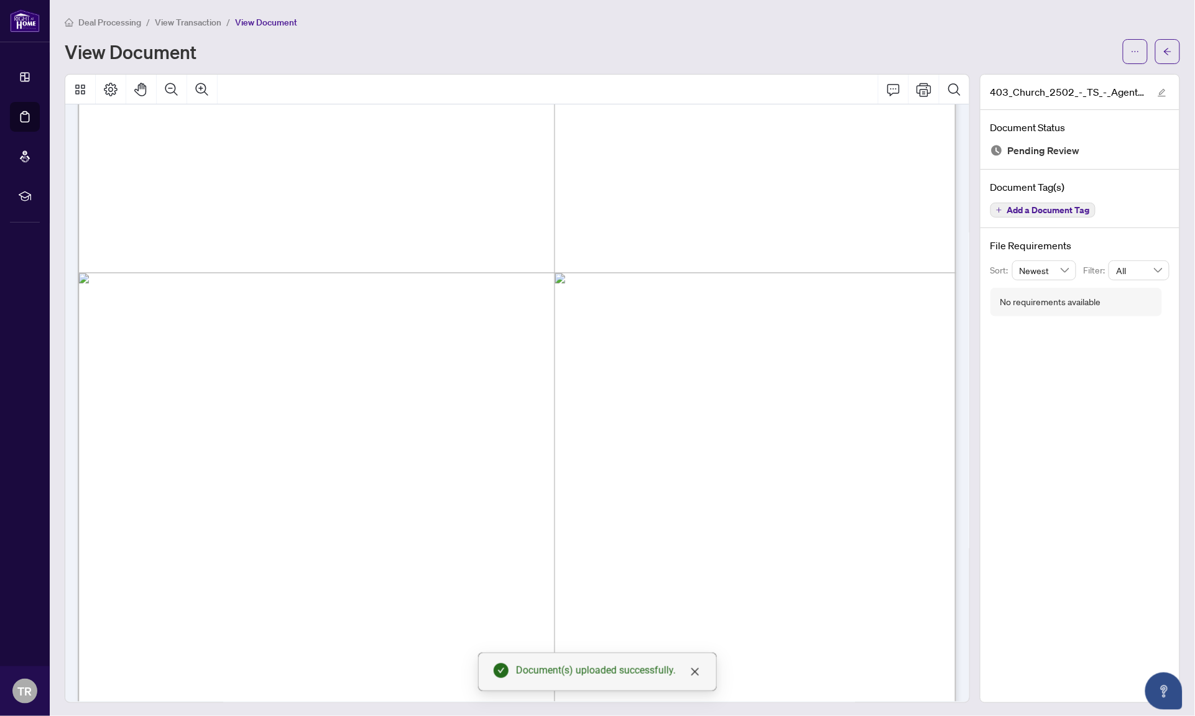
scroll to position [331, 0]
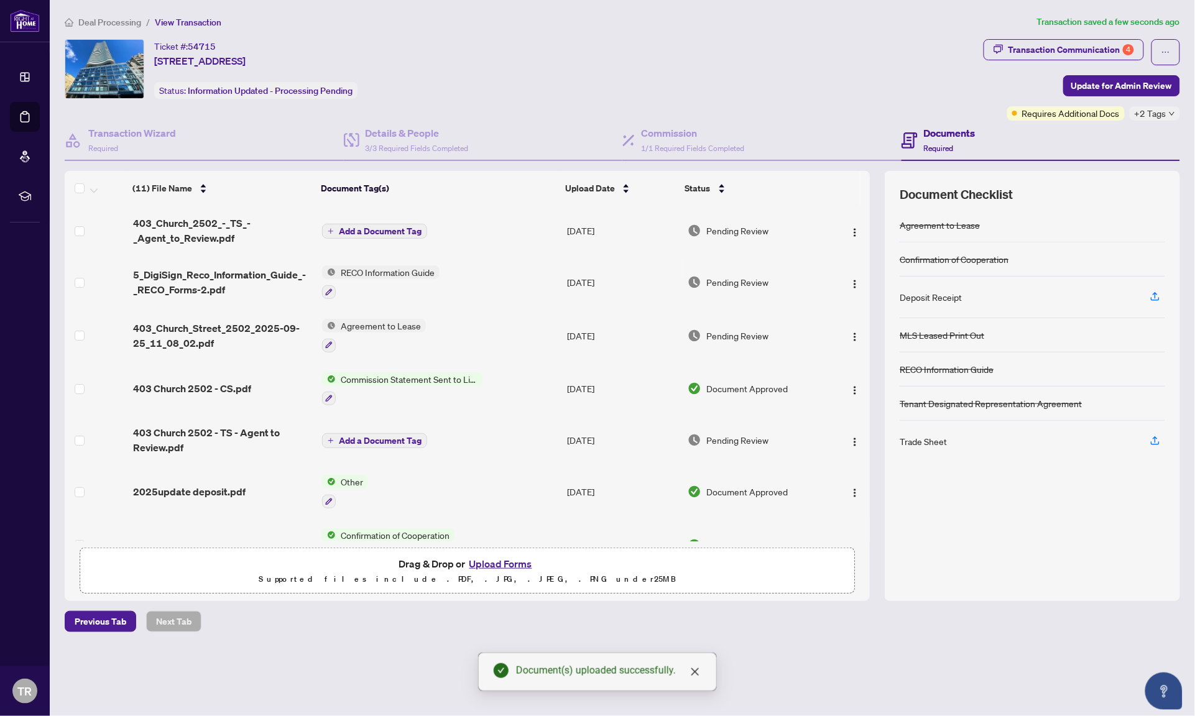
click at [386, 228] on span "Add a Document Tag" at bounding box center [380, 231] width 83 height 9
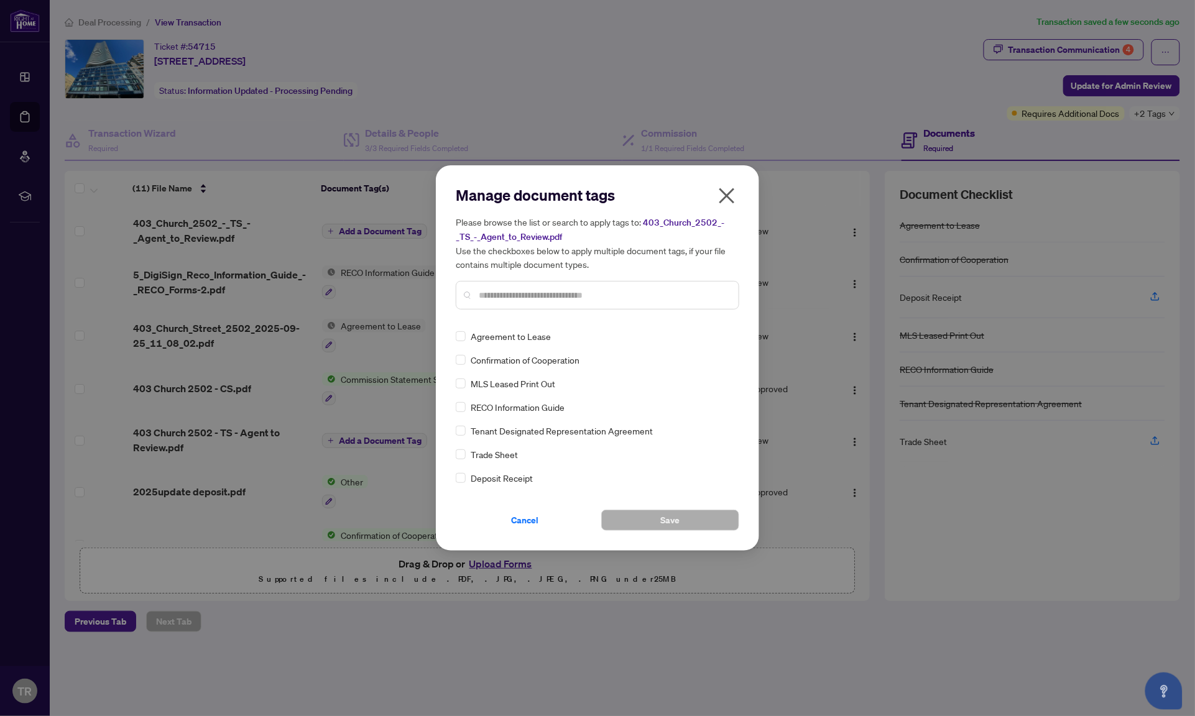
click at [522, 296] on input "text" at bounding box center [604, 296] width 250 height 14
type input "*****"
click at [486, 358] on span "Final Trade" at bounding box center [492, 360] width 42 height 14
click at [463, 362] on span at bounding box center [461, 360] width 10 height 10
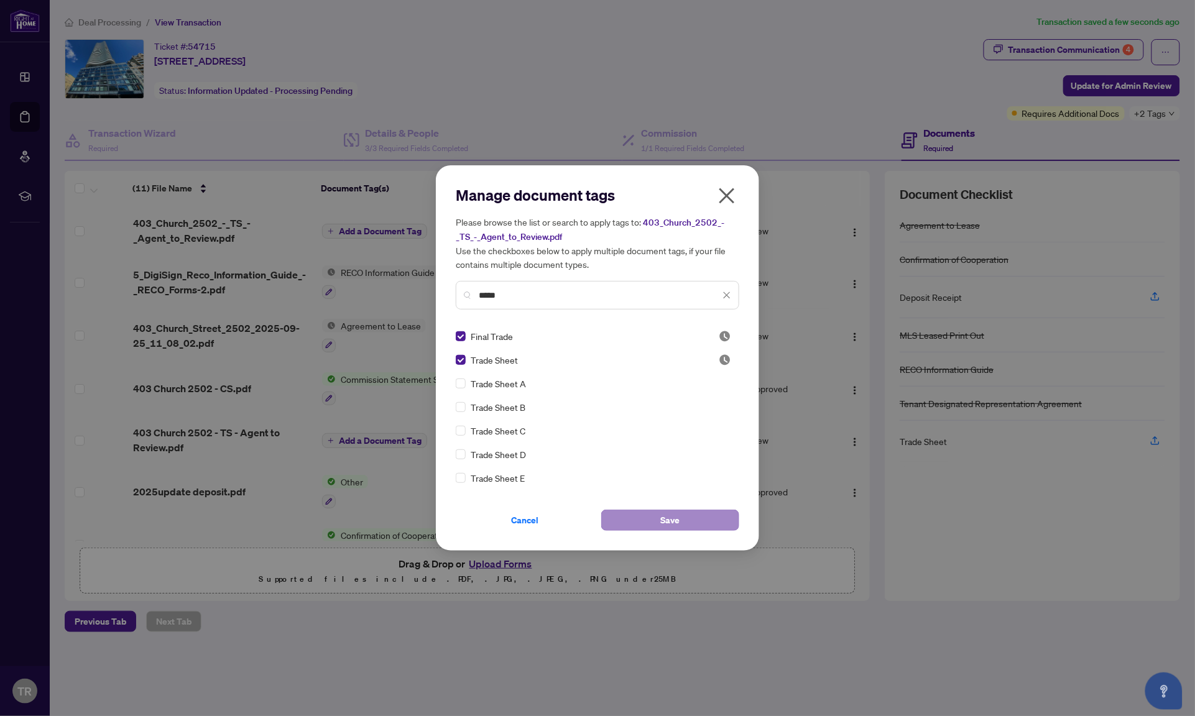
click at [690, 513] on button "Save" at bounding box center [670, 520] width 138 height 21
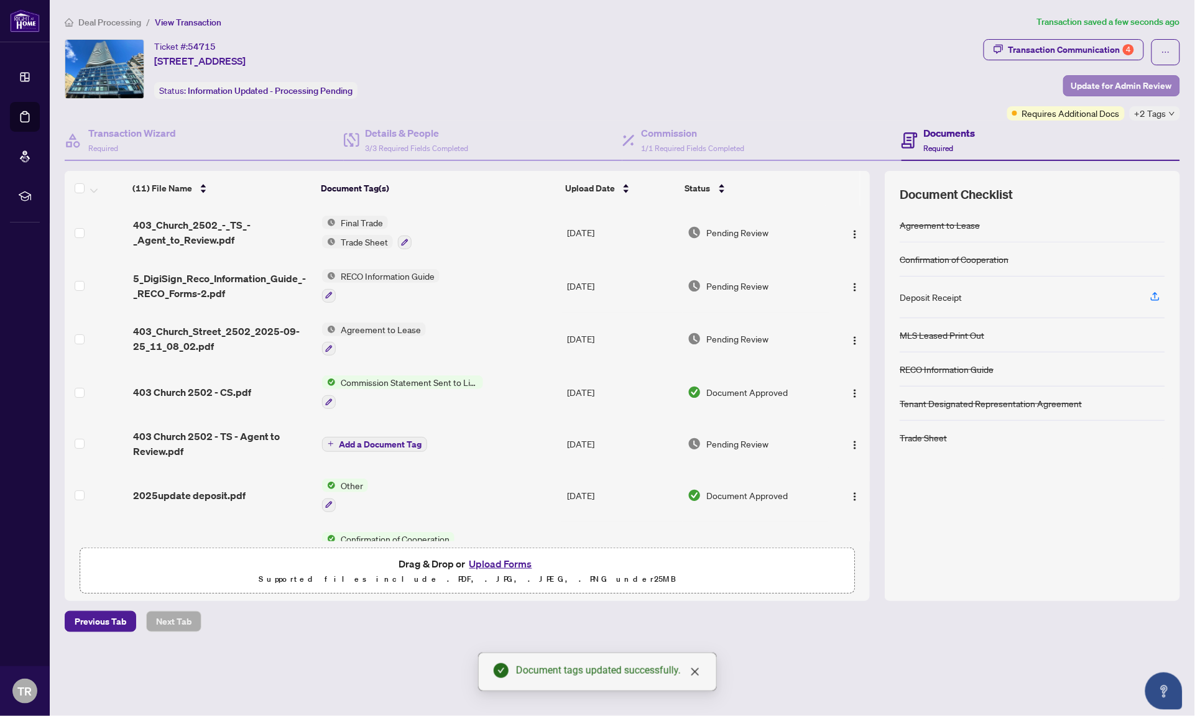
click at [1132, 85] on span "Update for Admin Review" at bounding box center [1122, 86] width 101 height 20
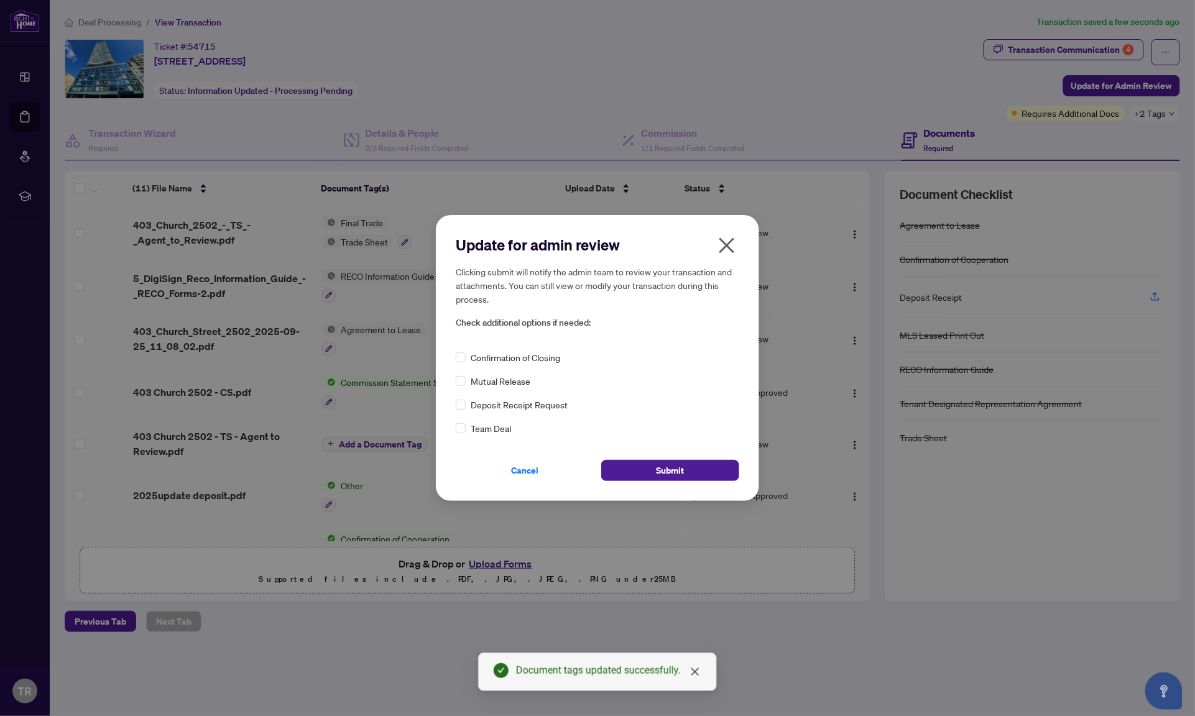
click at [553, 359] on span "Confirmation of Closing" at bounding box center [516, 358] width 90 height 14
click at [461, 361] on span at bounding box center [461, 358] width 10 height 10
click at [645, 464] on button "Submit" at bounding box center [670, 470] width 138 height 21
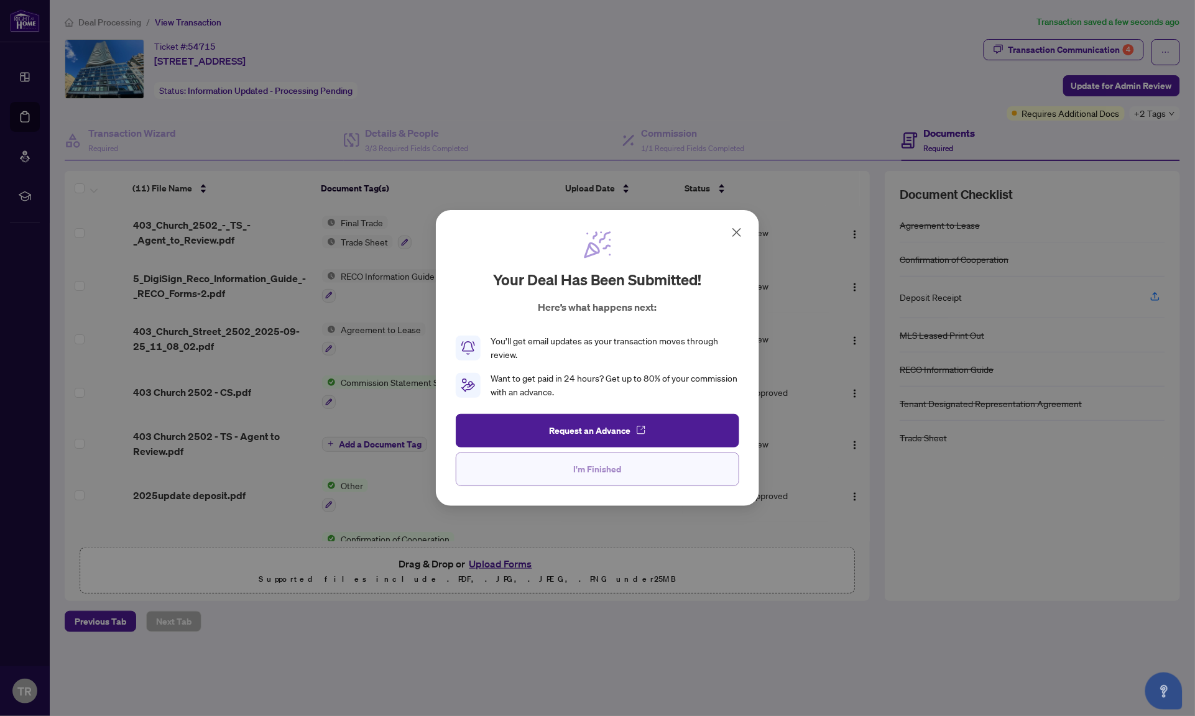
click at [574, 478] on span "I'm Finished" at bounding box center [598, 470] width 48 height 20
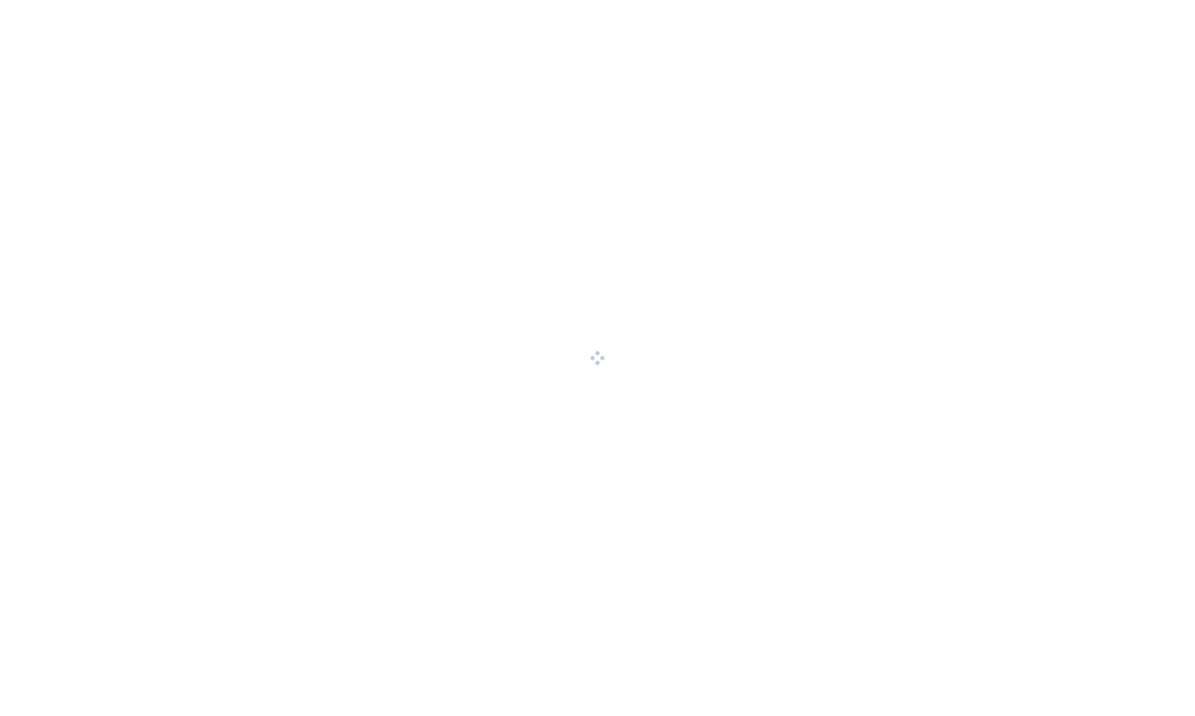
scroll to position [81, 136]
